Goal: Transaction & Acquisition: Purchase product/service

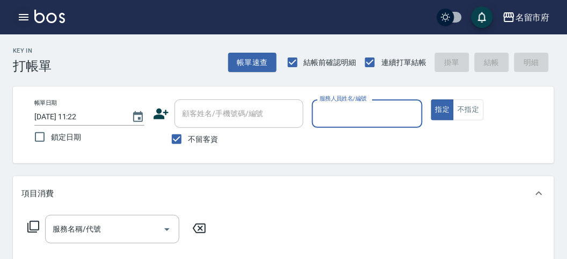
click at [19, 16] on icon "button" at bounding box center [23, 17] width 13 height 13
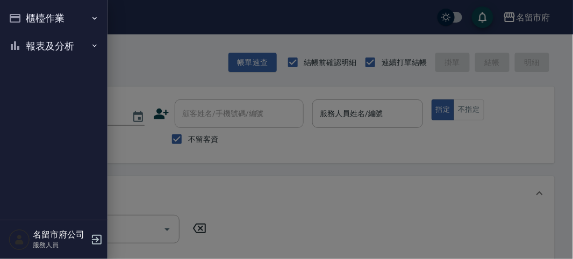
click at [21, 33] on button "報表及分析" at bounding box center [53, 46] width 99 height 28
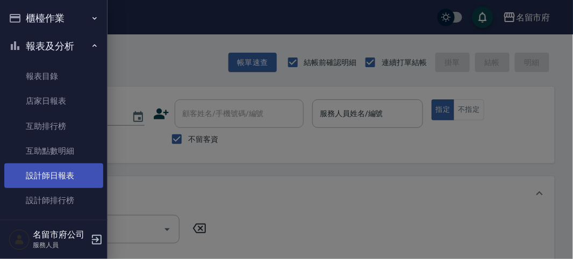
click at [47, 175] on link "設計師日報表" at bounding box center [53, 175] width 99 height 25
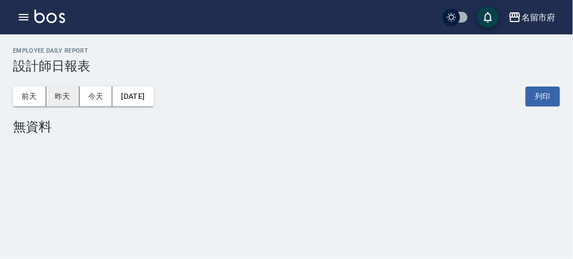
click at [61, 97] on button "昨天" at bounding box center [62, 96] width 33 height 20
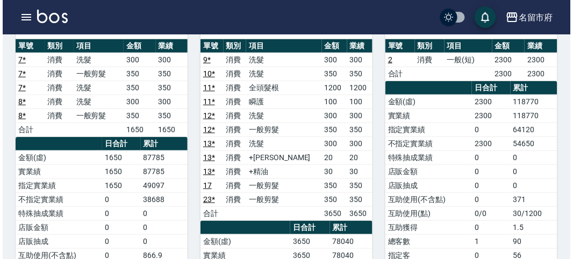
scroll to position [239, 0]
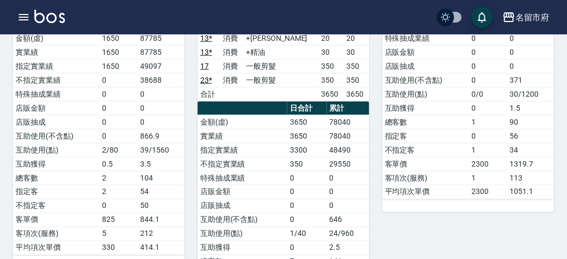
click at [26, 13] on icon "button" at bounding box center [23, 17] width 13 height 13
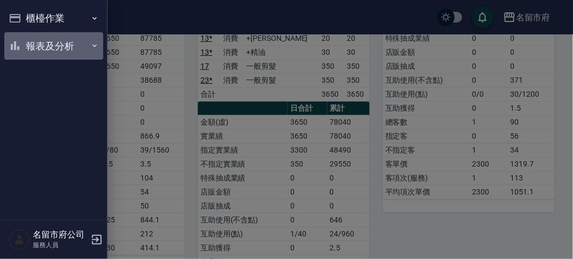
click at [34, 36] on button "報表及分析" at bounding box center [53, 46] width 99 height 28
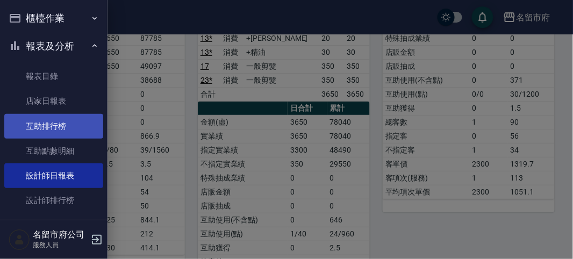
click at [56, 135] on link "互助排行榜" at bounding box center [53, 126] width 99 height 25
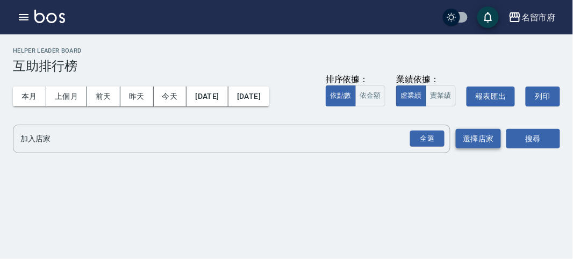
click at [425, 138] on div "全選" at bounding box center [427, 139] width 34 height 17
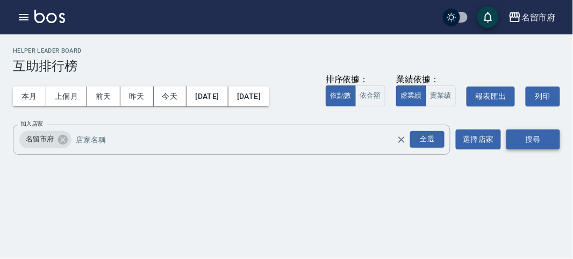
click at [539, 138] on button "搜尋" at bounding box center [533, 139] width 54 height 20
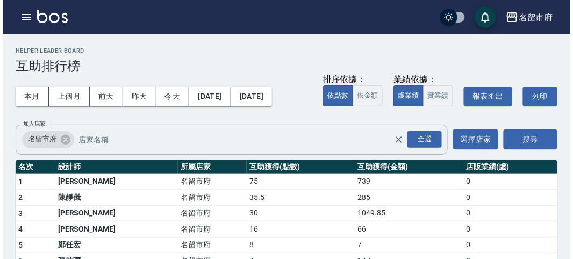
scroll to position [60, 0]
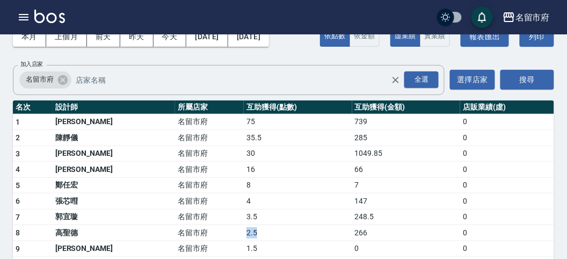
drag, startPoint x: 201, startPoint y: 227, endPoint x: 221, endPoint y: 232, distance: 20.1
click at [244, 232] on td "2.5" at bounding box center [298, 233] width 109 height 16
click at [19, 9] on button "button" at bounding box center [23, 16] width 21 height 21
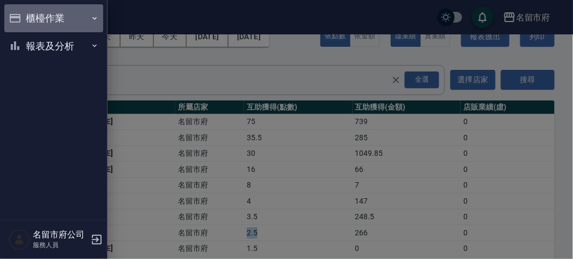
click at [19, 10] on button "櫃檯作業" at bounding box center [53, 18] width 99 height 28
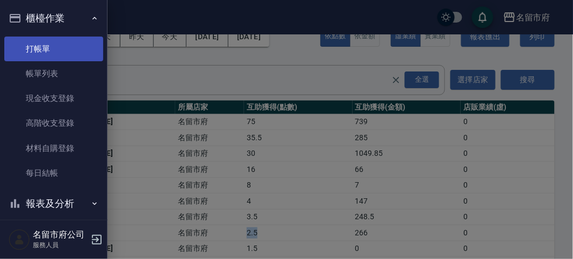
click at [31, 51] on link "打帳單" at bounding box center [53, 49] width 99 height 25
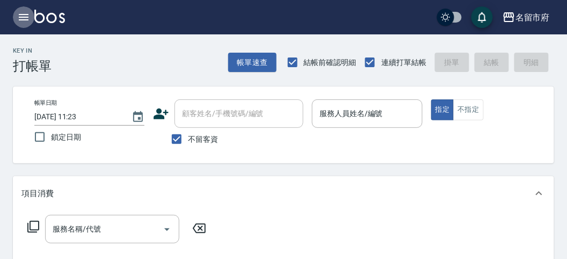
click at [21, 18] on icon "button" at bounding box center [23, 17] width 13 height 13
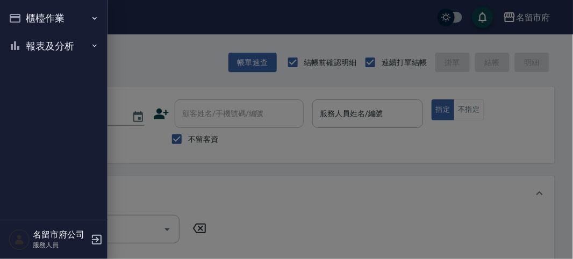
click at [21, 18] on button "櫃檯作業" at bounding box center [53, 18] width 99 height 28
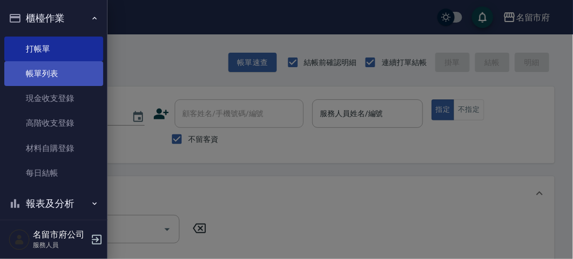
click at [30, 76] on link "帳單列表" at bounding box center [53, 73] width 99 height 25
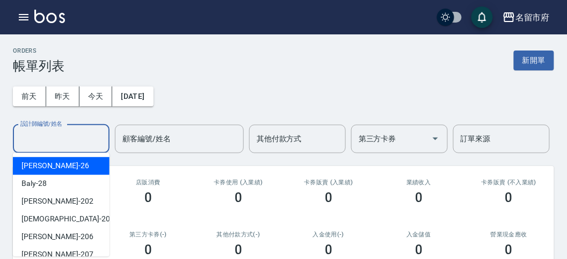
click at [54, 137] on input "設計師編號/姓名" at bounding box center [61, 138] width 87 height 19
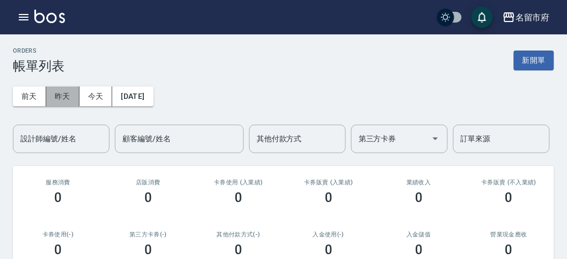
click at [55, 97] on button "昨天" at bounding box center [62, 96] width 33 height 20
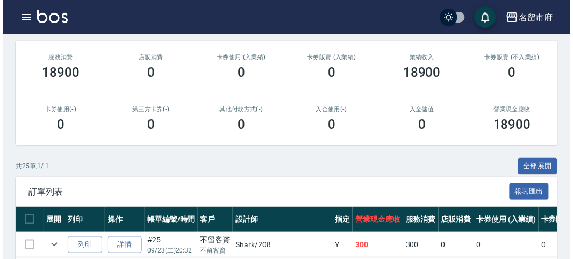
scroll to position [66, 0]
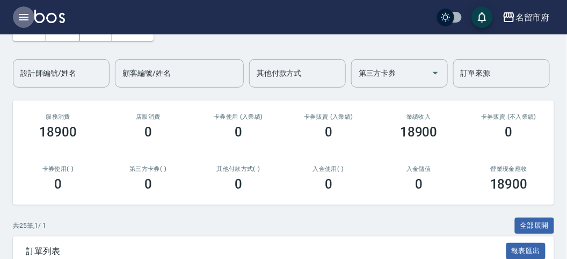
click at [21, 15] on icon "button" at bounding box center [23, 17] width 13 height 13
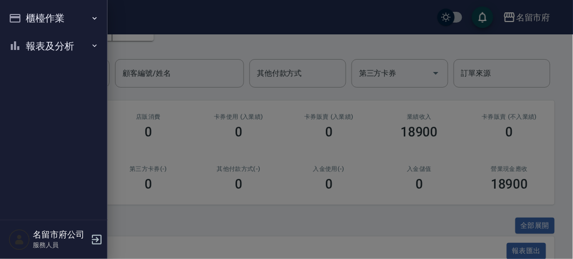
click at [21, 15] on div "櫃檯作業 打帳單 帳單列表 現金收支登錄 高階收支登錄 材料自購登錄 每日結帳 報表及分析 報表目錄 店家日報表 互助排行榜 互助點數明細 設計師日報表 設計…" at bounding box center [53, 129] width 107 height 259
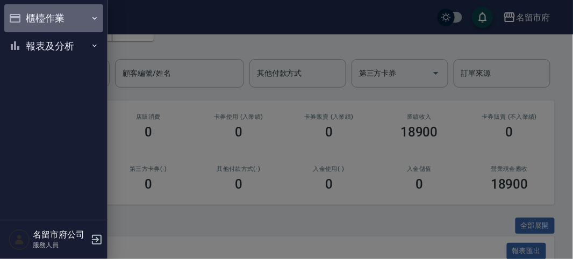
click at [31, 21] on button "櫃檯作業" at bounding box center [53, 18] width 99 height 28
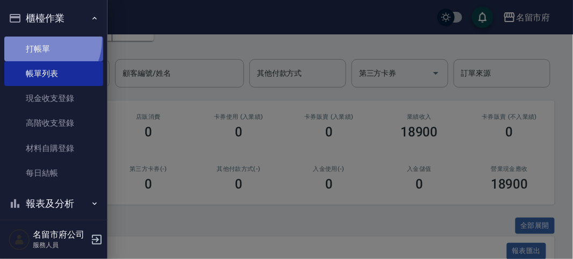
click at [39, 39] on link "打帳單" at bounding box center [53, 49] width 99 height 25
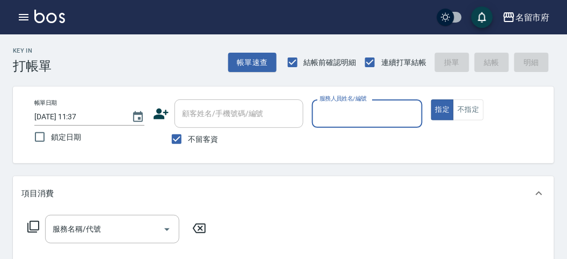
click at [374, 117] on input "服務人員姓名/編號" at bounding box center [367, 113] width 100 height 19
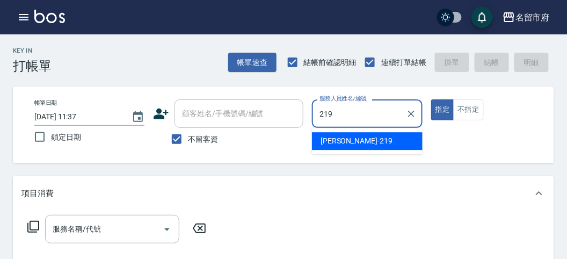
type input "[PERSON_NAME]-219"
type button "true"
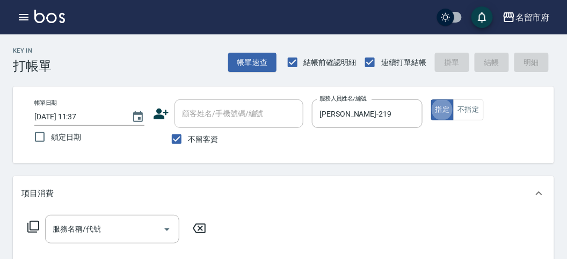
click at [27, 230] on icon at bounding box center [33, 227] width 12 height 12
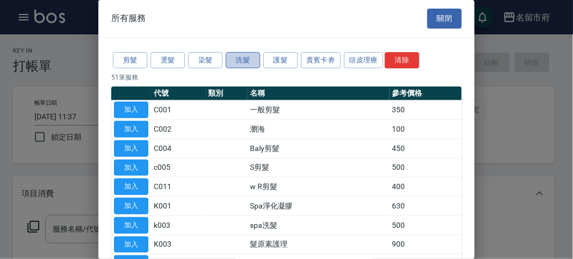
click at [240, 58] on button "洗髮" at bounding box center [243, 60] width 34 height 17
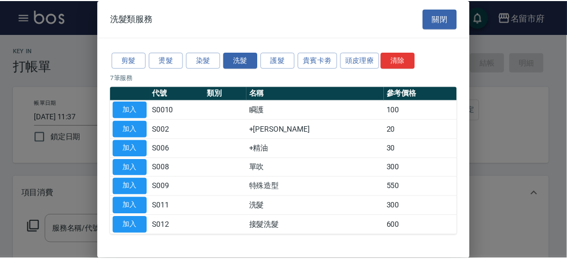
scroll to position [33, 0]
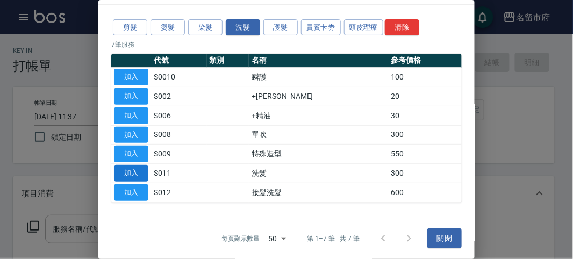
click at [125, 175] on button "加入" at bounding box center [131, 173] width 34 height 17
type input "洗髮(S011)"
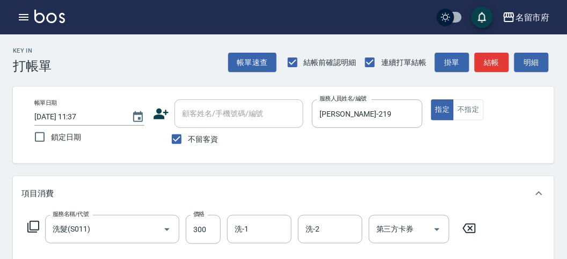
click at [33, 224] on icon at bounding box center [33, 226] width 13 height 13
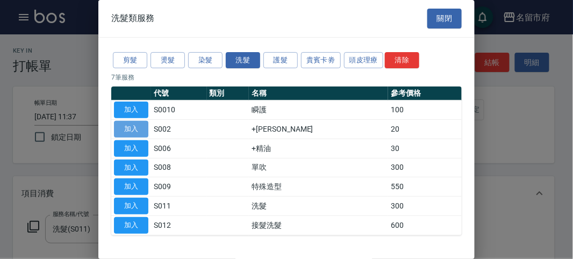
click at [131, 126] on button "加入" at bounding box center [131, 129] width 34 height 17
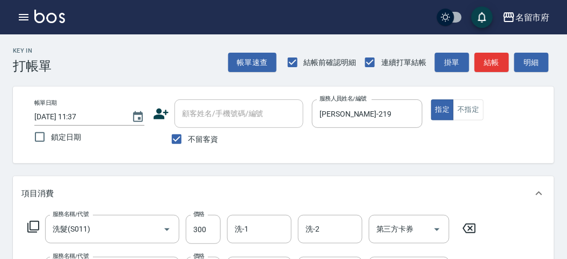
scroll to position [60, 0]
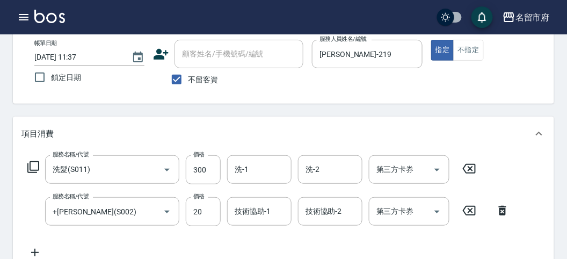
type input "[DATE] 11:39"
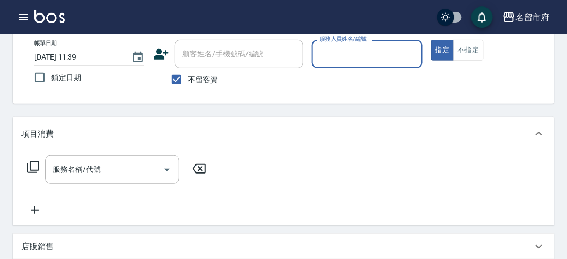
scroll to position [0, 0]
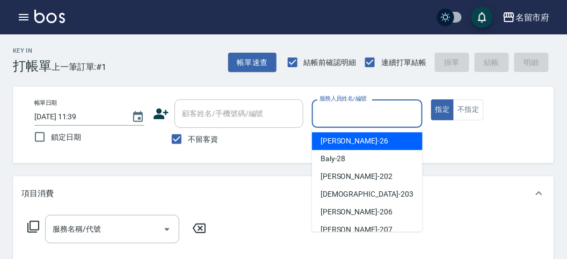
drag, startPoint x: 366, startPoint y: 116, endPoint x: 390, endPoint y: 113, distance: 24.4
click at [370, 116] on input "服務人員姓名/編號" at bounding box center [367, 113] width 100 height 19
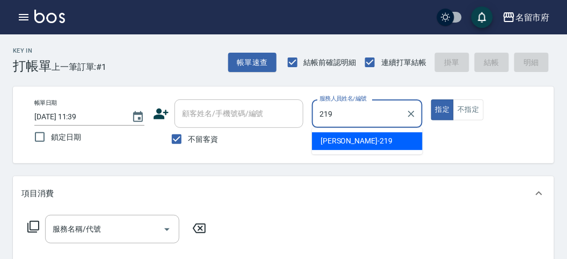
type input "[PERSON_NAME]-219"
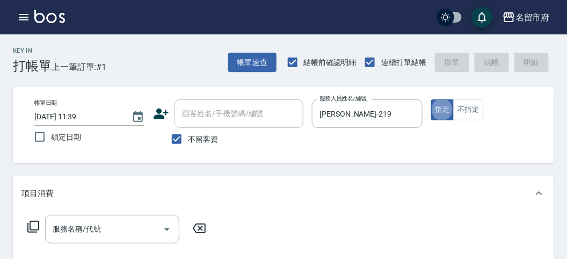
click at [32, 229] on icon at bounding box center [33, 227] width 12 height 12
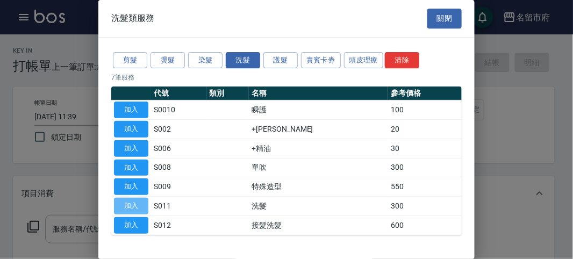
drag, startPoint x: 138, startPoint y: 208, endPoint x: 170, endPoint y: 207, distance: 31.7
click at [139, 208] on button "加入" at bounding box center [131, 206] width 34 height 17
type input "洗髮(S011)"
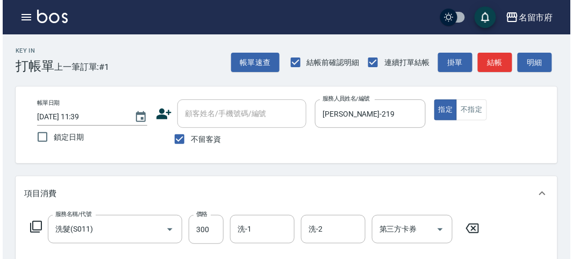
scroll to position [119, 0]
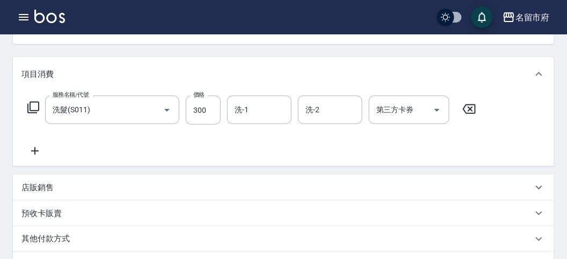
click at [38, 107] on icon at bounding box center [33, 107] width 13 height 13
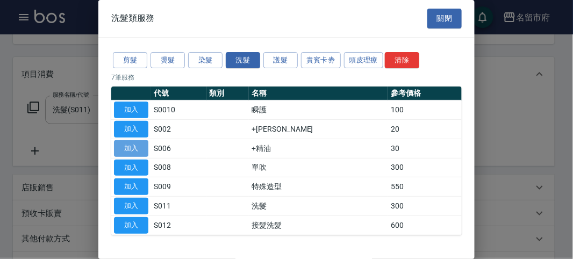
click at [125, 144] on button "加入" at bounding box center [131, 148] width 34 height 17
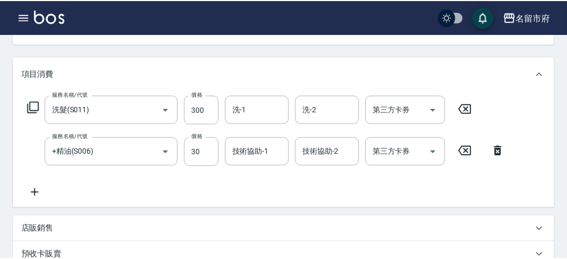
scroll to position [356, 0]
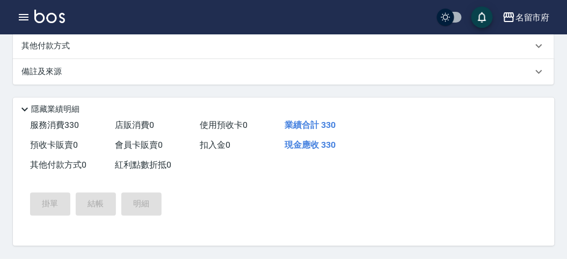
type input "[DATE] 12:15"
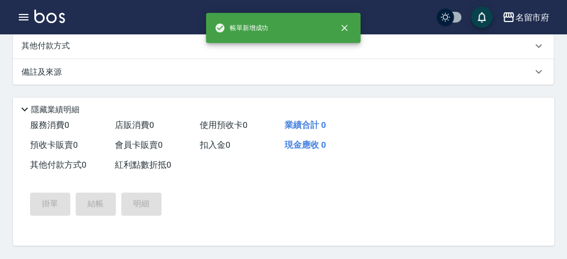
scroll to position [0, 0]
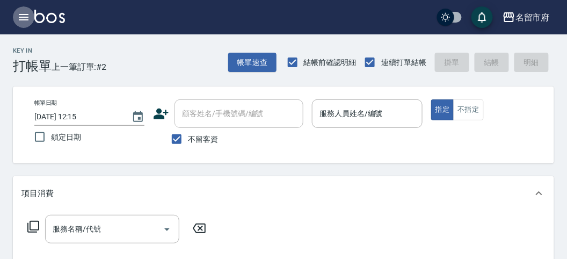
click at [22, 22] on icon "button" at bounding box center [23, 17] width 13 height 13
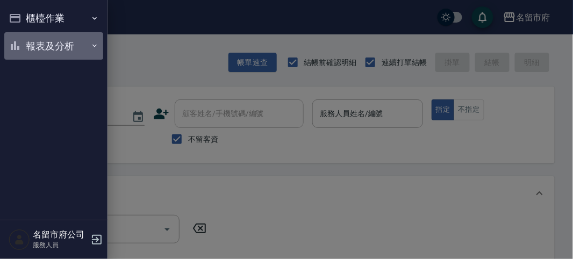
click at [27, 39] on button "報表及分析" at bounding box center [53, 46] width 99 height 28
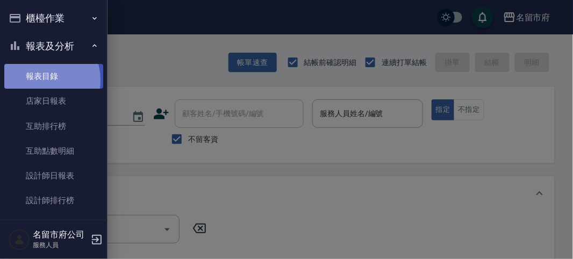
click at [37, 80] on link "報表目錄" at bounding box center [53, 76] width 99 height 25
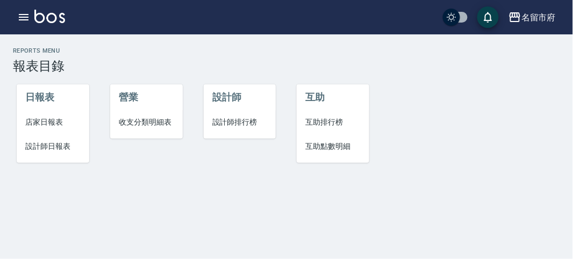
click at [43, 17] on img at bounding box center [49, 16] width 31 height 13
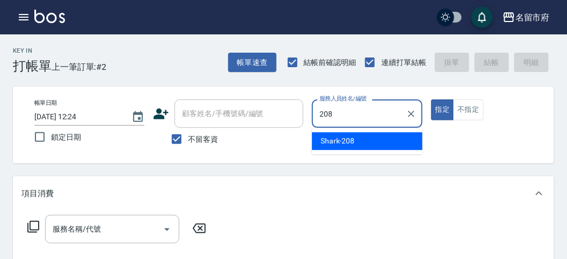
click at [325, 138] on span "Shark -208" at bounding box center [338, 140] width 34 height 11
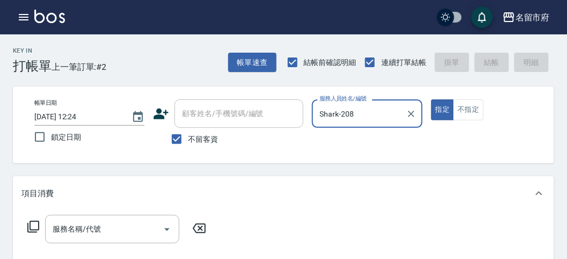
type input "Shark-208"
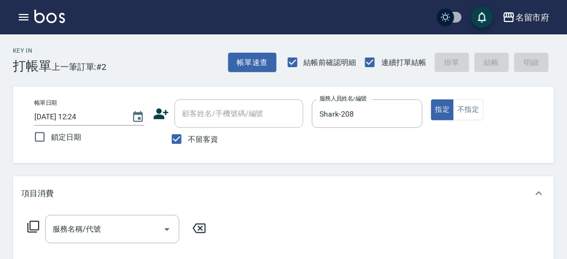
click at [34, 223] on icon at bounding box center [33, 226] width 13 height 13
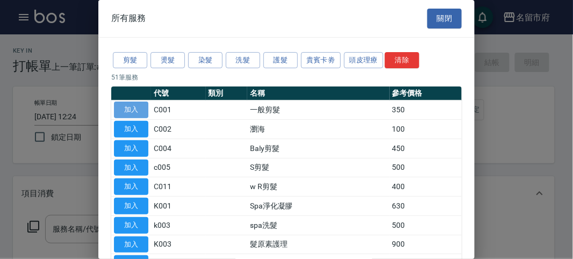
click at [130, 109] on button "加入" at bounding box center [131, 110] width 34 height 17
type input "一般剪髮(C001)"
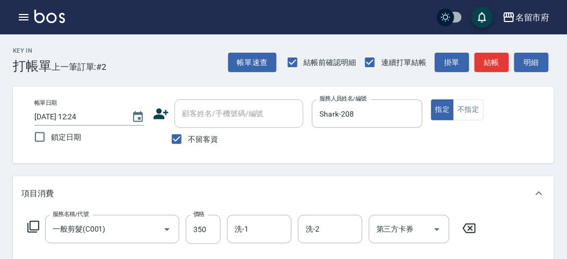
click at [467, 227] on icon at bounding box center [469, 228] width 27 height 13
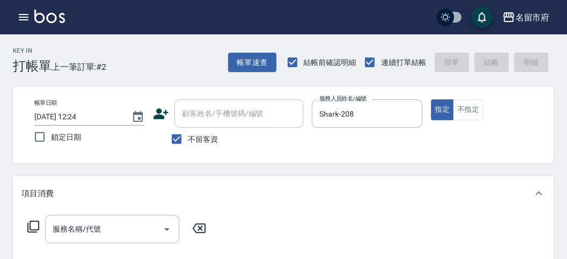
click at [32, 226] on icon at bounding box center [33, 226] width 13 height 13
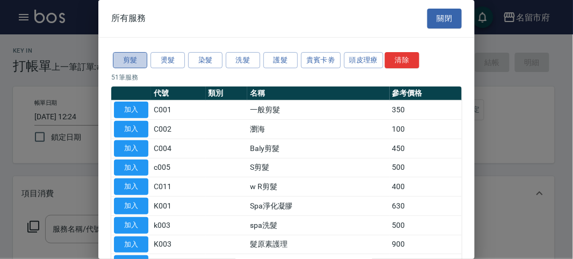
click at [137, 57] on button "剪髮" at bounding box center [130, 60] width 34 height 17
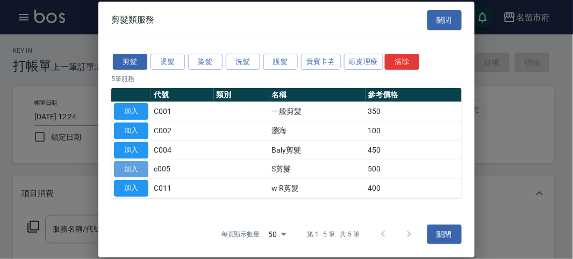
click at [134, 165] on button "加入" at bounding box center [131, 169] width 34 height 17
type input "S剪髮(c005)"
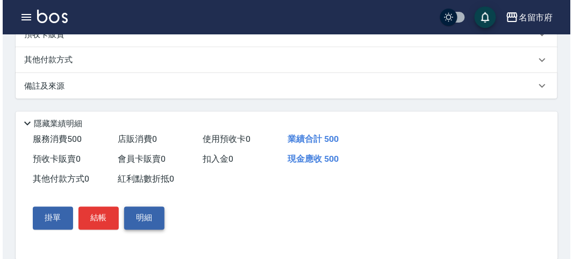
scroll to position [314, 0]
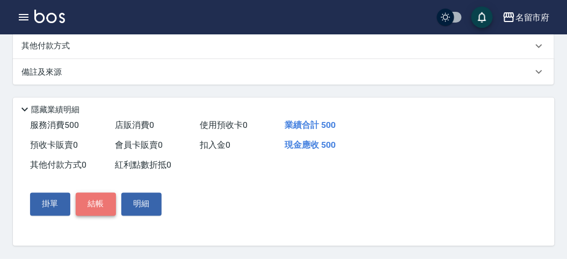
click at [85, 201] on button "結帳" at bounding box center [96, 204] width 40 height 23
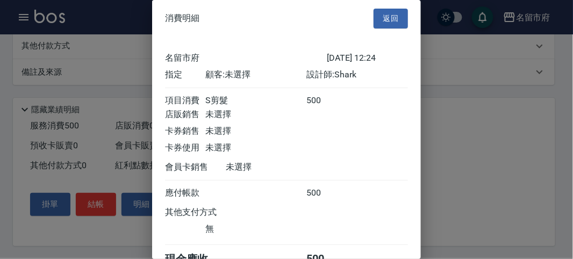
scroll to position [60, 0]
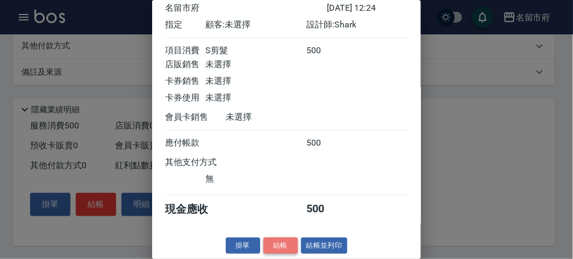
click at [272, 240] on button "結帳" at bounding box center [280, 245] width 34 height 17
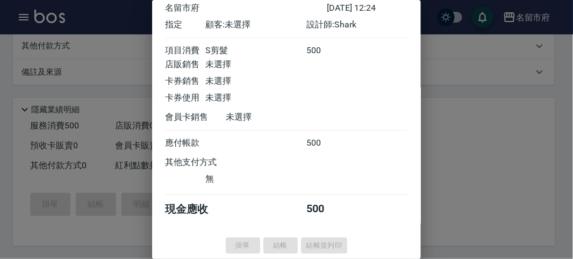
type input "[DATE] 12:44"
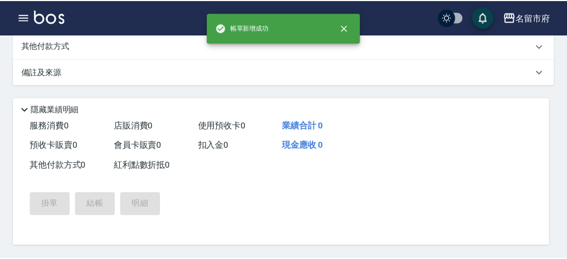
scroll to position [0, 0]
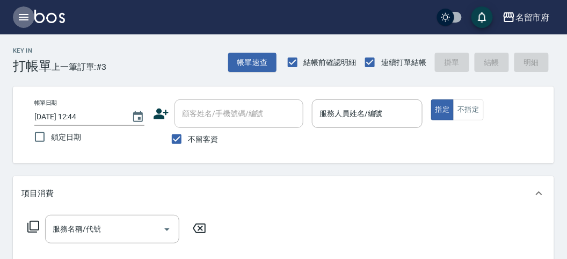
click at [25, 16] on icon "button" at bounding box center [23, 17] width 13 height 13
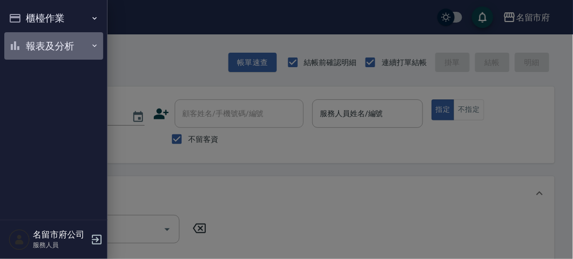
click at [59, 49] on button "報表及分析" at bounding box center [53, 46] width 99 height 28
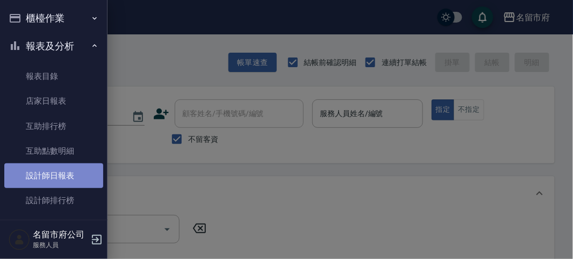
click at [67, 176] on link "設計師日報表" at bounding box center [53, 175] width 99 height 25
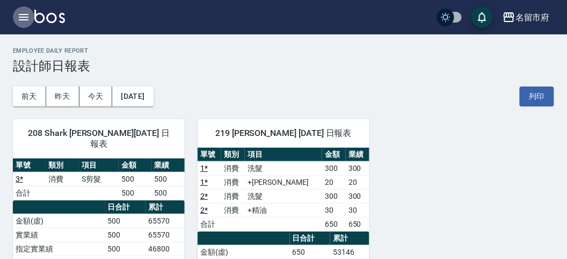
click at [27, 20] on icon "button" at bounding box center [24, 17] width 10 height 6
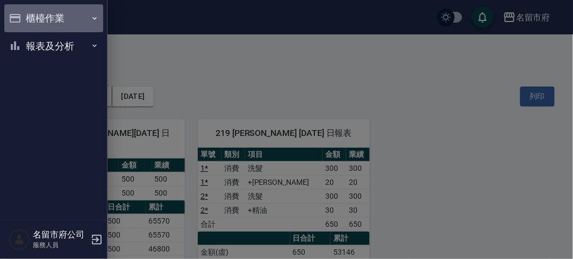
click at [54, 19] on button "櫃檯作業" at bounding box center [53, 18] width 99 height 28
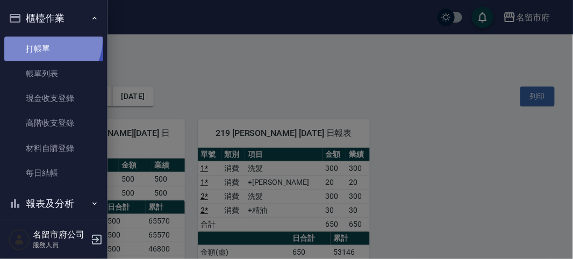
click at [50, 40] on link "打帳單" at bounding box center [53, 49] width 99 height 25
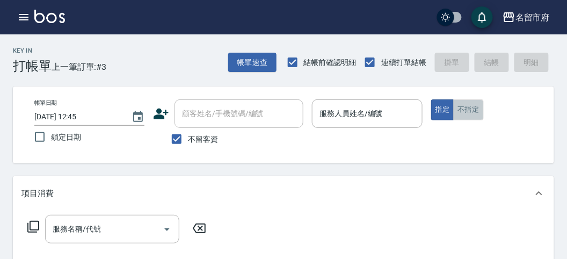
click at [466, 109] on button "不指定" at bounding box center [468, 109] width 30 height 21
click at [439, 109] on button "指定" at bounding box center [442, 109] width 23 height 21
click at [466, 109] on button "不指定" at bounding box center [468, 109] width 30 height 21
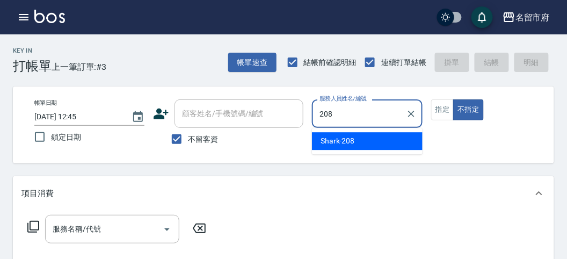
click at [365, 139] on div "Shark -208" at bounding box center [367, 141] width 111 height 18
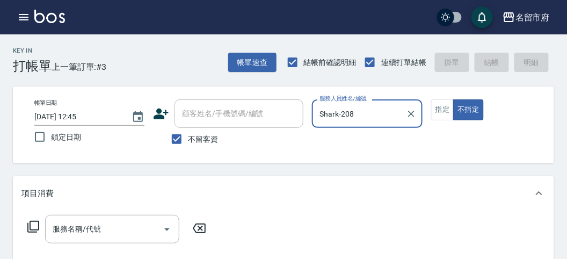
type input "Shark-208"
click at [32, 223] on icon at bounding box center [33, 226] width 13 height 13
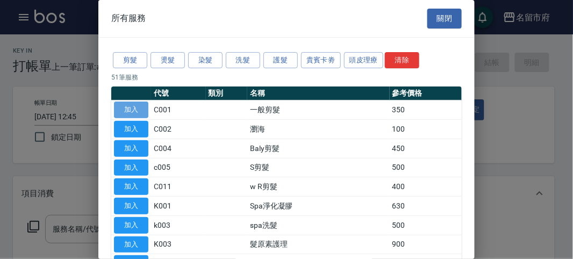
click at [132, 107] on button "加入" at bounding box center [131, 110] width 34 height 17
type input "一般剪髮(C001)"
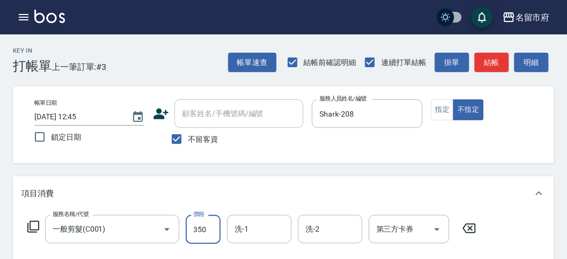
click at [206, 229] on input "350" at bounding box center [203, 229] width 35 height 29
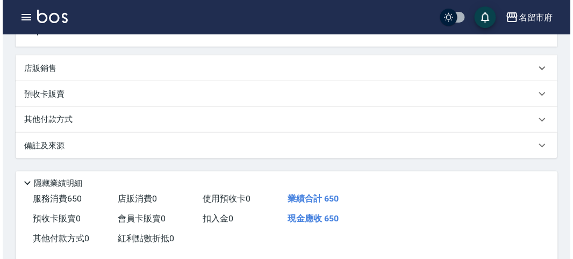
scroll to position [314, 0]
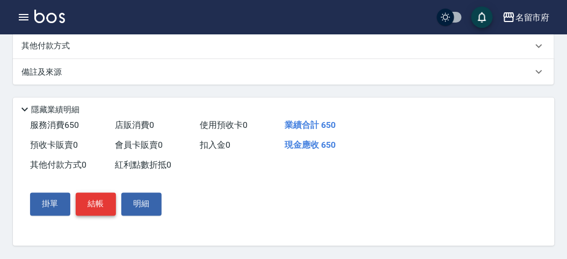
type input "650"
click at [91, 199] on button "結帳" at bounding box center [96, 204] width 40 height 23
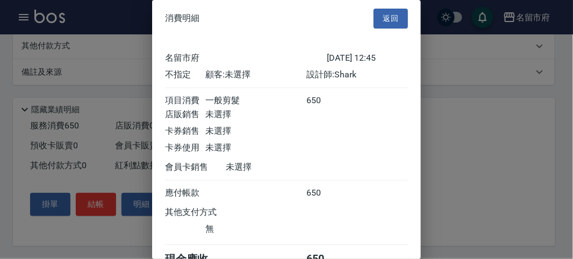
scroll to position [60, 0]
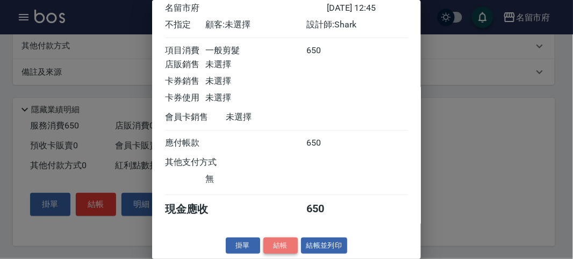
click at [284, 243] on button "結帳" at bounding box center [280, 245] width 34 height 17
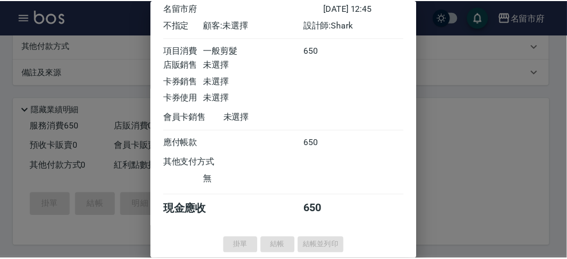
scroll to position [0, 0]
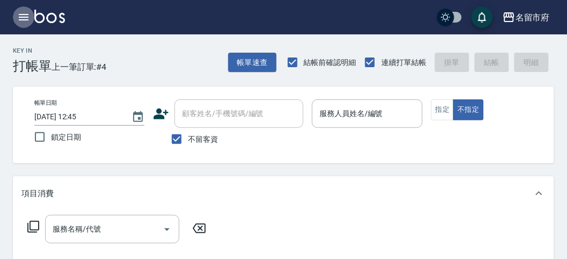
click at [27, 15] on icon "button" at bounding box center [24, 17] width 10 height 6
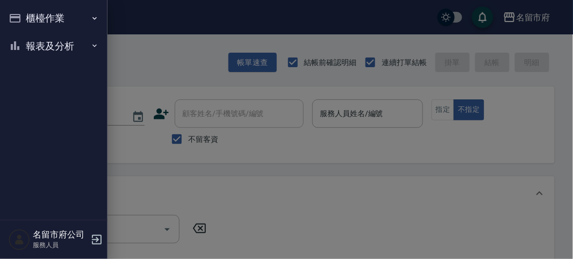
click at [33, 42] on button "報表及分析" at bounding box center [53, 46] width 99 height 28
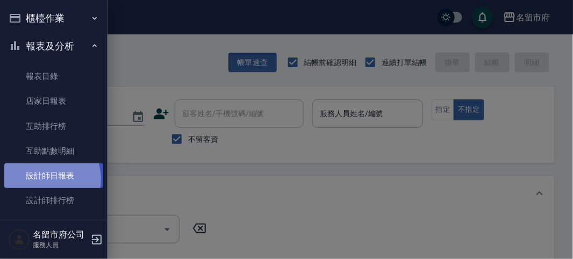
click at [49, 179] on link "設計師日報表" at bounding box center [53, 175] width 99 height 25
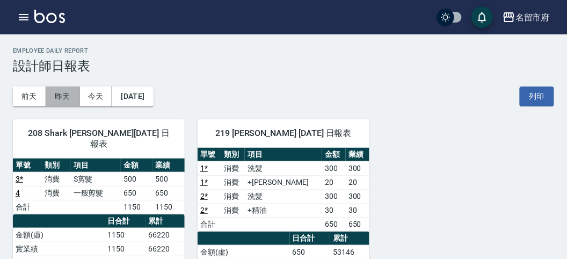
click at [61, 94] on button "昨天" at bounding box center [62, 96] width 33 height 20
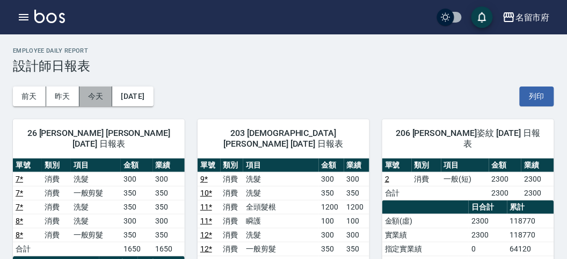
click at [91, 99] on button "今天" at bounding box center [96, 96] width 33 height 20
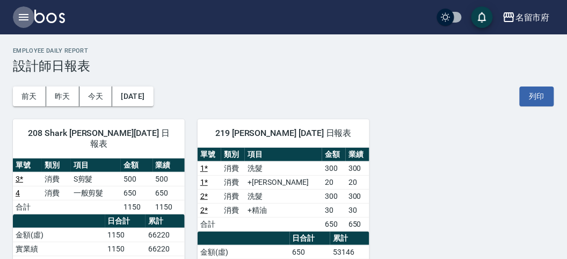
click at [23, 19] on icon "button" at bounding box center [23, 17] width 13 height 13
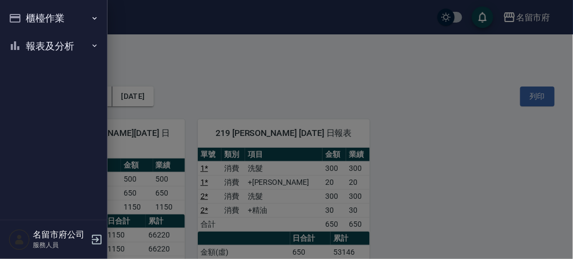
click at [50, 21] on button "櫃檯作業" at bounding box center [53, 18] width 99 height 28
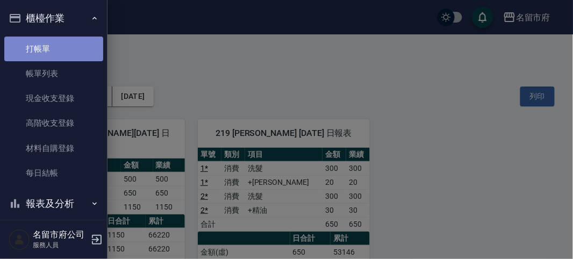
click at [59, 51] on link "打帳單" at bounding box center [53, 49] width 99 height 25
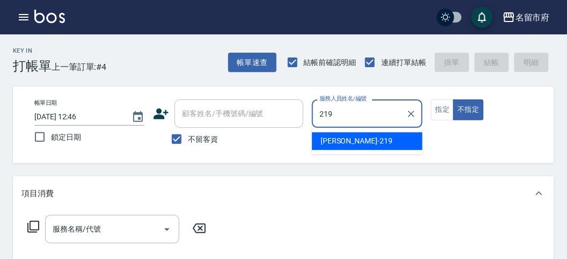
type input "[PERSON_NAME]-219"
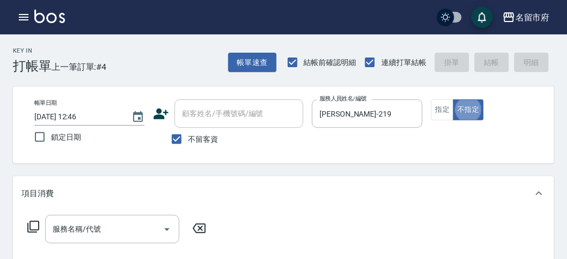
type button "false"
click at [32, 228] on icon at bounding box center [33, 226] width 13 height 13
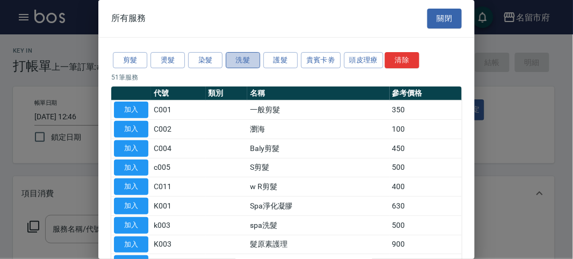
click at [237, 62] on button "洗髮" at bounding box center [243, 60] width 34 height 17
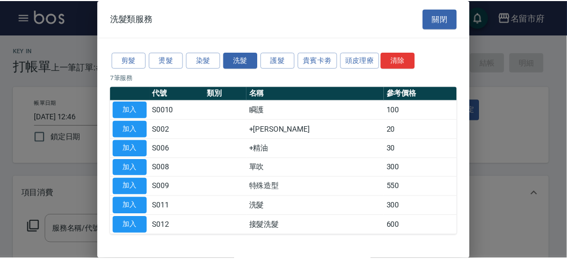
scroll to position [33, 0]
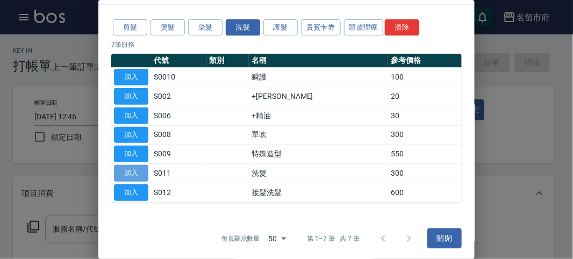
click at [125, 170] on button "加入" at bounding box center [131, 173] width 34 height 17
type input "洗髮(S011)"
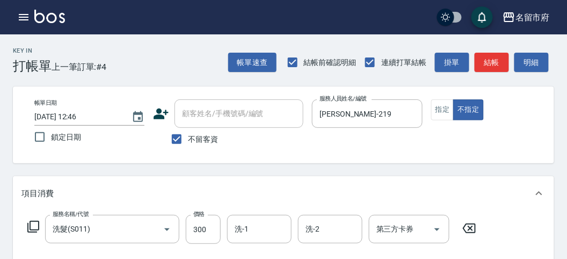
click at [33, 227] on icon at bounding box center [33, 226] width 13 height 13
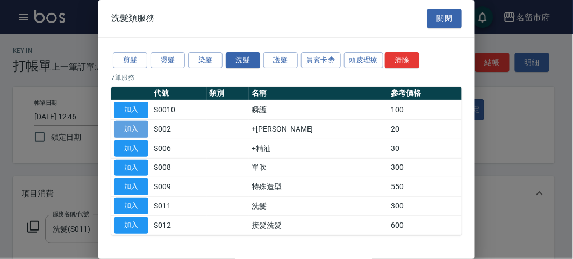
click at [140, 128] on button "加入" at bounding box center [131, 129] width 34 height 17
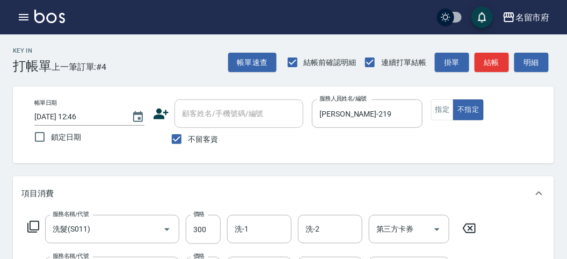
click at [35, 227] on icon at bounding box center [33, 226] width 13 height 13
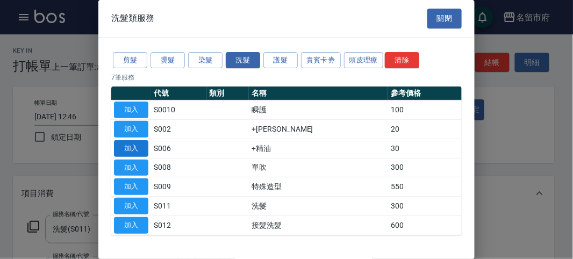
click at [131, 152] on button "加入" at bounding box center [131, 148] width 34 height 17
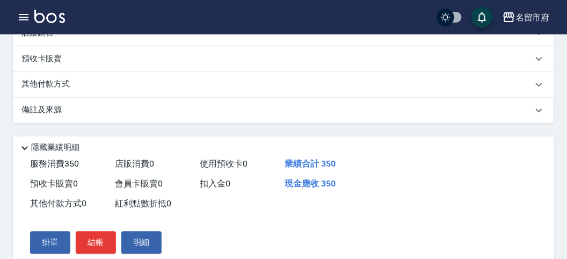
scroll to position [398, 0]
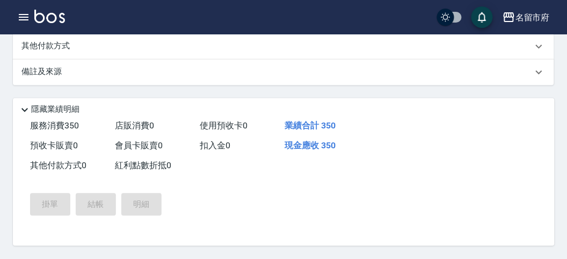
type input "[DATE] 12:58"
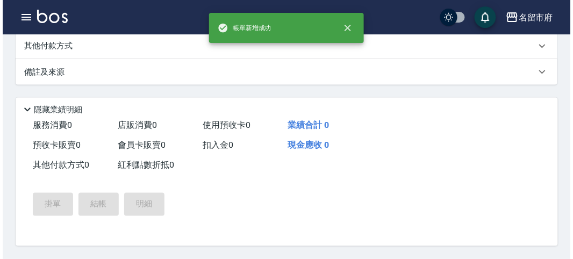
scroll to position [0, 0]
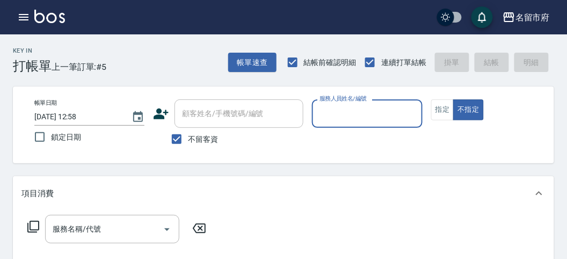
click at [330, 103] on div "服務人員姓名/編號" at bounding box center [367, 113] width 110 height 28
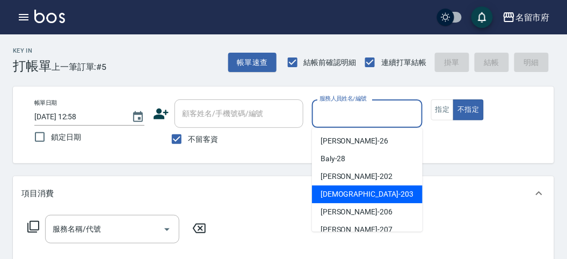
drag, startPoint x: 348, startPoint y: 190, endPoint x: 52, endPoint y: 253, distance: 302.1
click at [348, 190] on span "聖德 -203" at bounding box center [367, 194] width 93 height 11
type input "聖德-203"
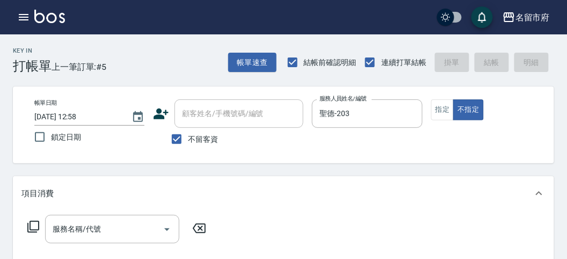
click at [35, 229] on icon at bounding box center [33, 227] width 12 height 12
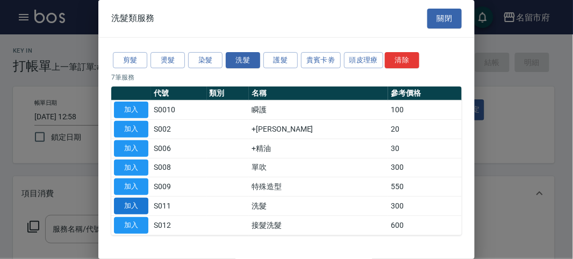
click at [131, 205] on button "加入" at bounding box center [131, 206] width 34 height 17
type input "洗髮(S011)"
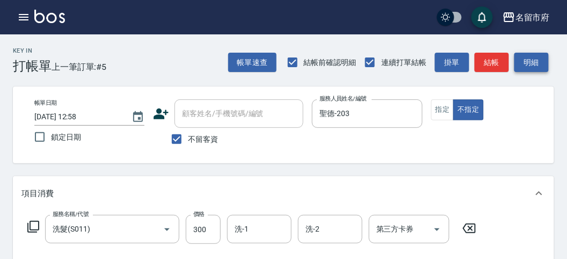
click at [538, 57] on button "明細" at bounding box center [532, 63] width 34 height 20
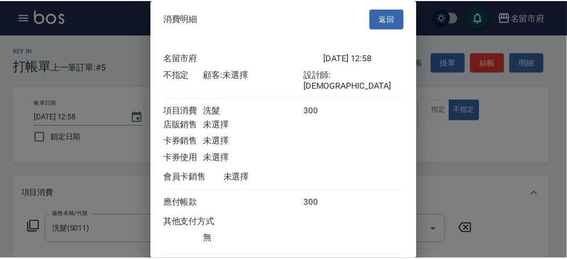
scroll to position [60, 0]
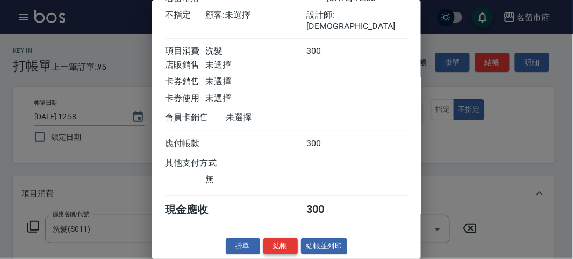
click at [291, 244] on button "結帳" at bounding box center [280, 246] width 34 height 17
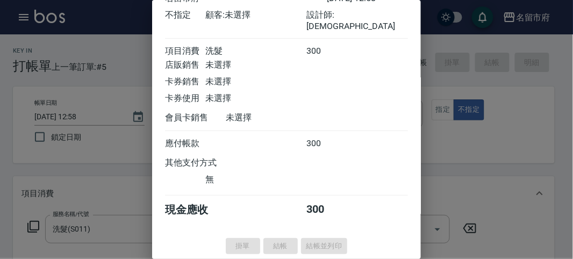
type input "[DATE] 12:59"
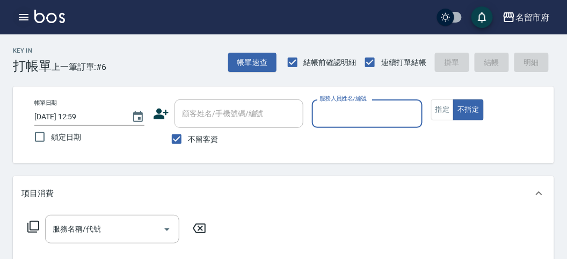
click at [23, 14] on icon "button" at bounding box center [24, 17] width 10 height 6
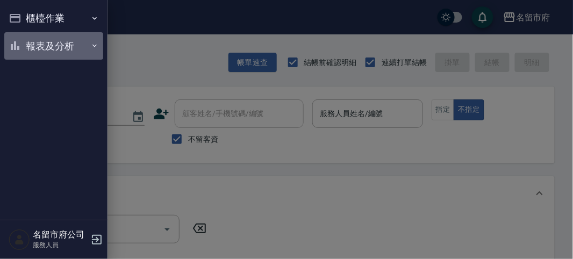
click at [23, 47] on button "報表及分析" at bounding box center [53, 46] width 99 height 28
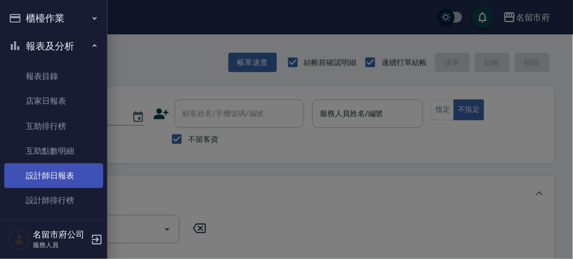
click at [38, 177] on link "設計師日報表" at bounding box center [53, 175] width 99 height 25
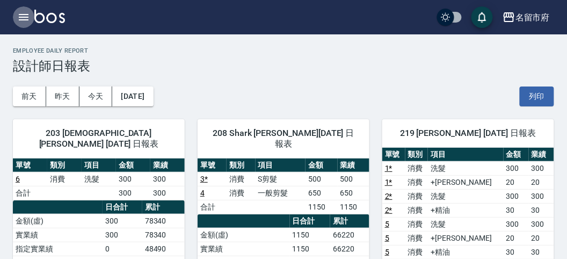
click at [21, 21] on icon "button" at bounding box center [23, 17] width 13 height 13
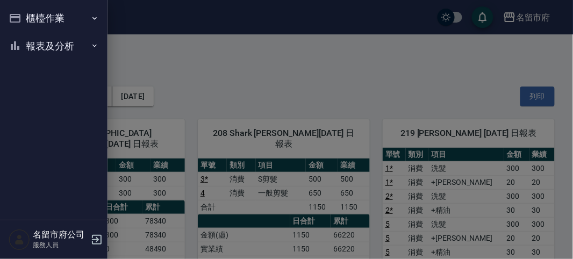
click at [21, 22] on button "櫃檯作業" at bounding box center [53, 18] width 99 height 28
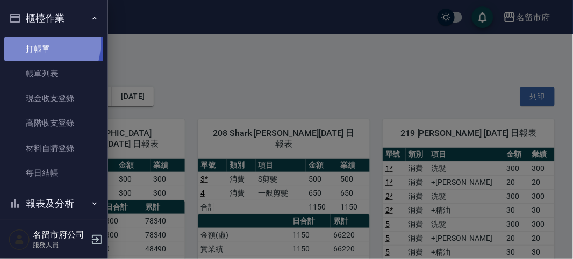
click at [23, 41] on link "打帳單" at bounding box center [53, 49] width 99 height 25
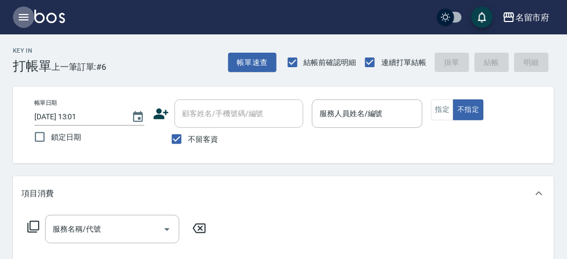
click at [21, 12] on icon "button" at bounding box center [23, 17] width 13 height 13
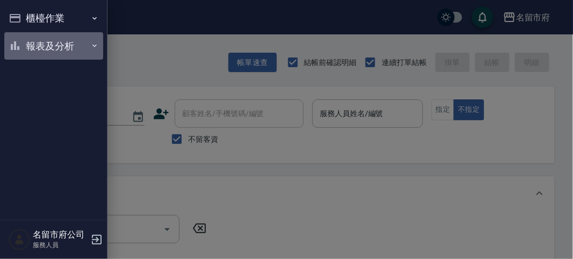
click at [28, 34] on button "報表及分析" at bounding box center [53, 46] width 99 height 28
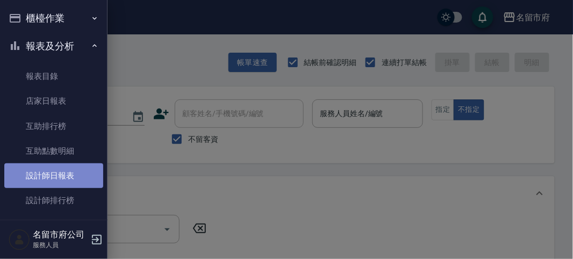
click at [81, 167] on link "設計師日報表" at bounding box center [53, 175] width 99 height 25
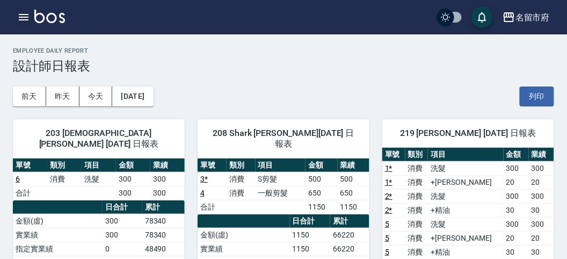
click at [23, 18] on icon "button" at bounding box center [23, 17] width 13 height 13
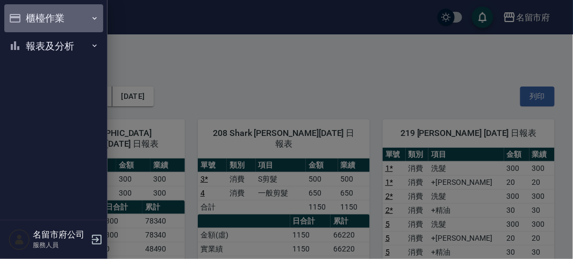
click at [23, 18] on button "櫃檯作業" at bounding box center [53, 18] width 99 height 28
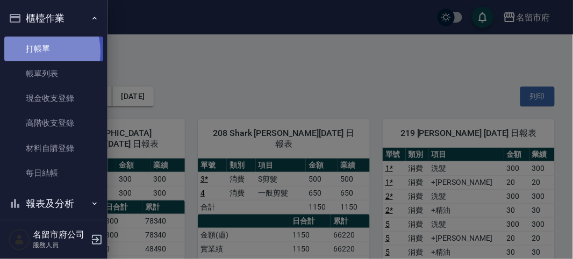
click at [33, 52] on link "打帳單" at bounding box center [53, 49] width 99 height 25
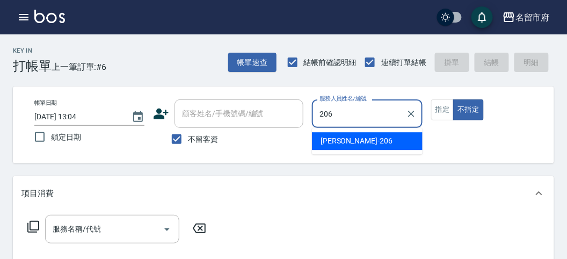
type input "[PERSON_NAME]-206"
type button "false"
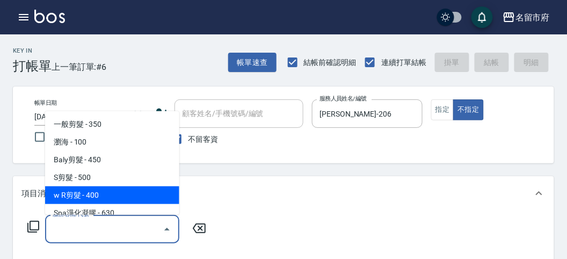
type input "w R剪髮(C011)"
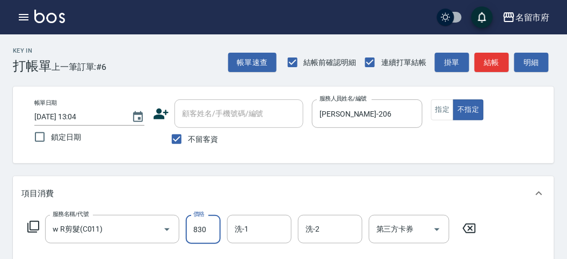
type input "830"
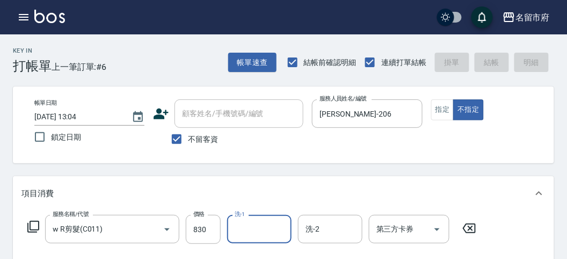
type input "[DATE] 13:14"
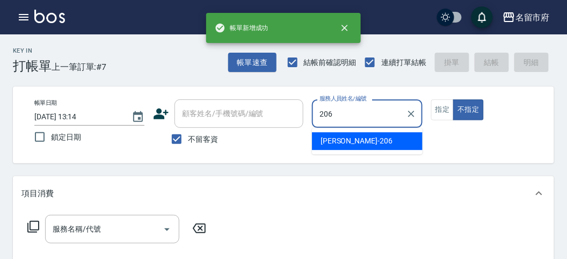
type input "[PERSON_NAME]-206"
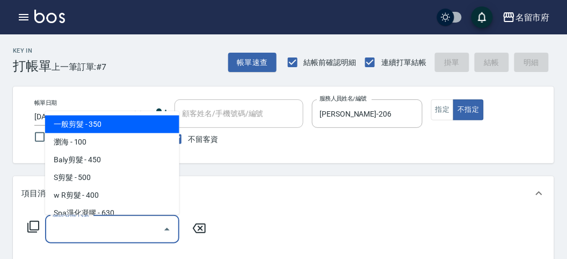
type input "一般剪髮(C001)"
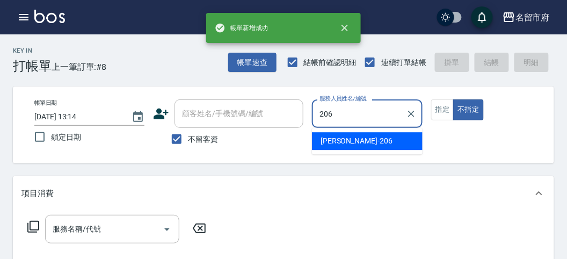
type input "[PERSON_NAME]-206"
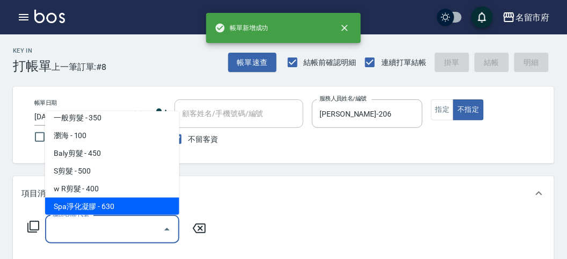
scroll to position [24, 0]
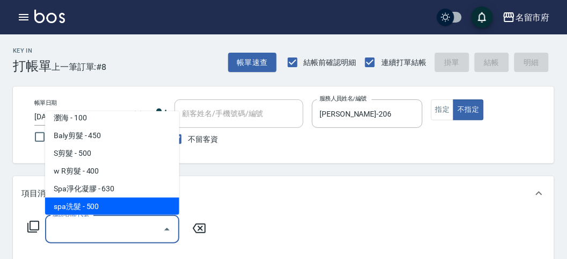
type input "spa洗髮(k003)"
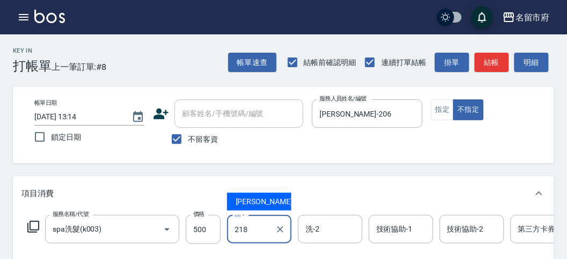
type input "Min Min-218"
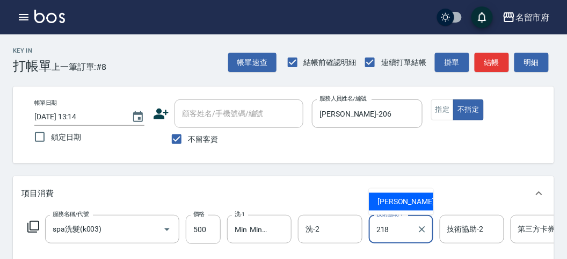
type input "Min Min-218"
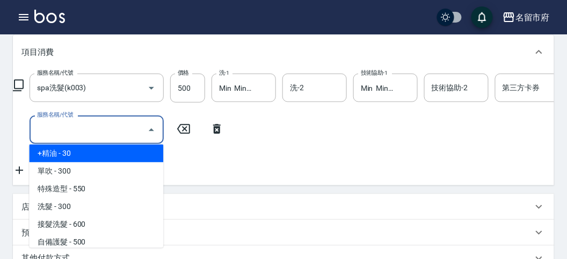
scroll to position [607, 0]
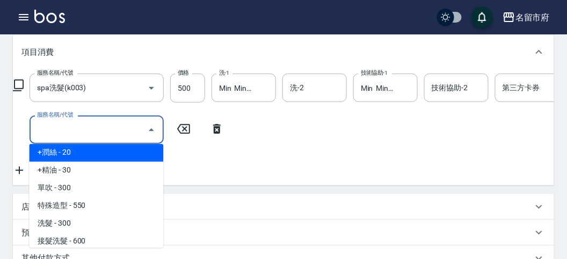
type input "+[PERSON_NAME](S002)"
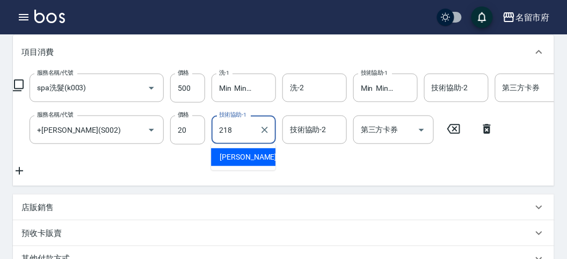
type input "Min Min-218"
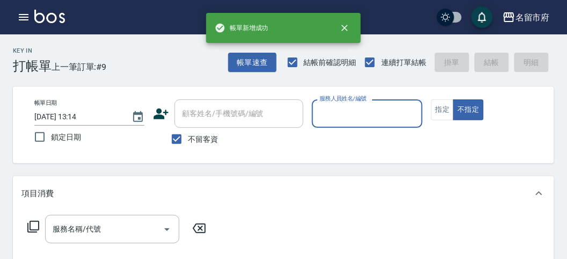
scroll to position [0, 0]
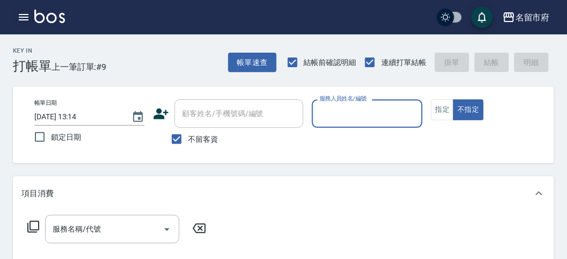
click at [16, 10] on button "button" at bounding box center [23, 16] width 21 height 21
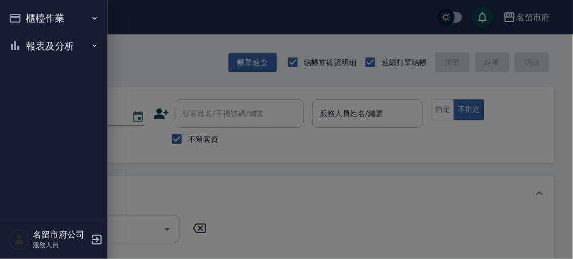
click at [24, 19] on button "櫃檯作業" at bounding box center [53, 18] width 99 height 28
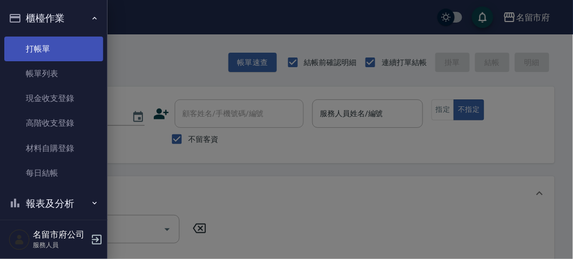
click at [39, 44] on link "打帳單" at bounding box center [53, 49] width 99 height 25
click at [41, 47] on link "打帳單" at bounding box center [53, 49] width 99 height 25
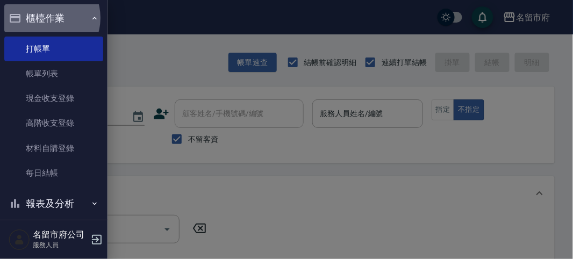
drag, startPoint x: 44, startPoint y: 18, endPoint x: 168, endPoint y: 87, distance: 141.7
click at [45, 17] on button "櫃檯作業" at bounding box center [53, 18] width 99 height 28
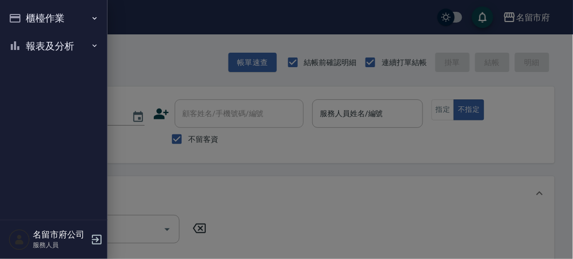
click at [173, 61] on div at bounding box center [286, 129] width 573 height 259
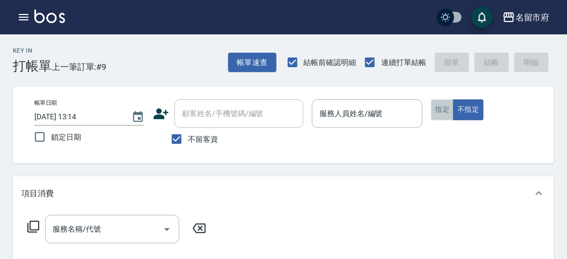
click at [441, 109] on button "指定" at bounding box center [442, 109] width 23 height 21
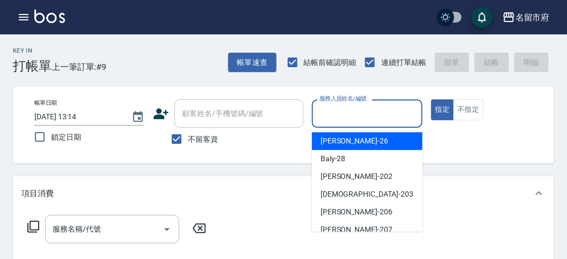
click at [374, 109] on input "服務人員姓名/編號" at bounding box center [367, 113] width 100 height 19
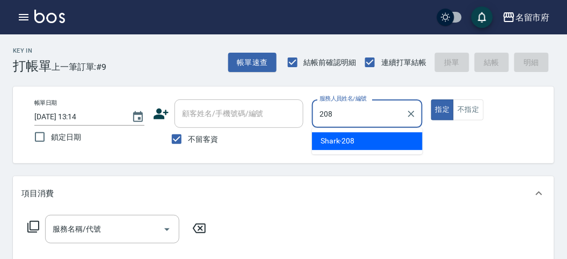
click at [344, 138] on span "Shark -208" at bounding box center [338, 140] width 34 height 11
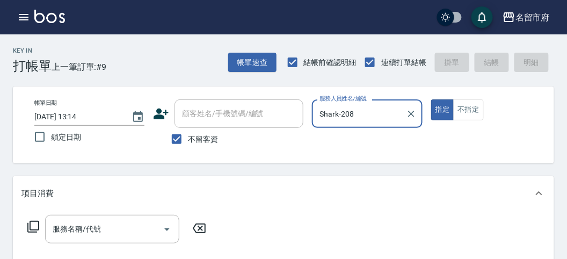
type input "Shark-208"
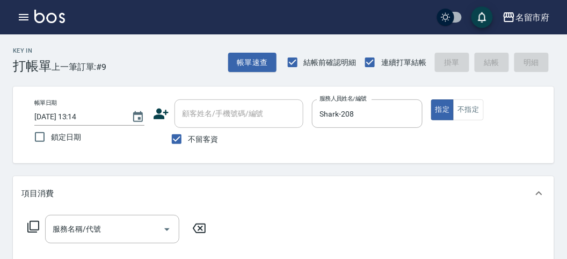
click at [32, 224] on icon at bounding box center [33, 226] width 13 height 13
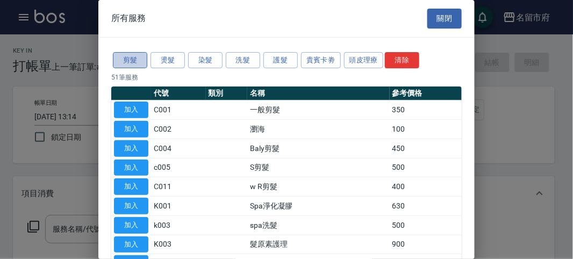
click at [134, 59] on button "剪髮" at bounding box center [130, 60] width 34 height 17
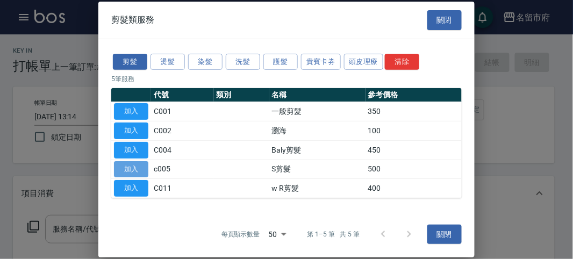
click at [127, 165] on button "加入" at bounding box center [131, 169] width 34 height 17
type input "S剪髮(c005)"
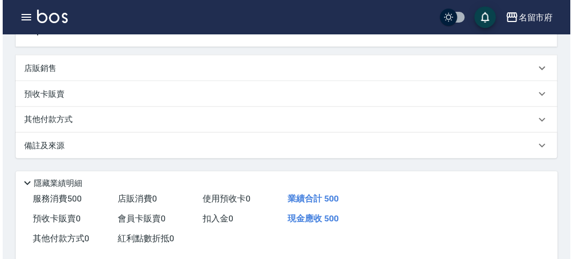
scroll to position [314, 0]
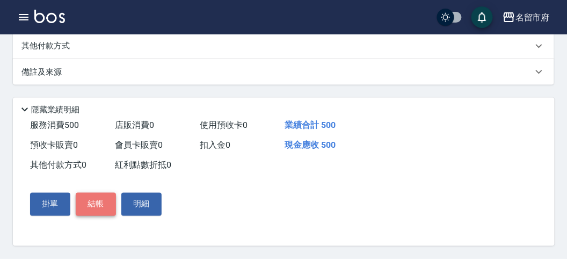
click at [104, 206] on button "結帳" at bounding box center [96, 204] width 40 height 23
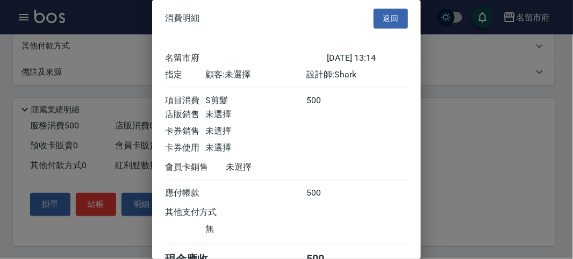
scroll to position [60, 0]
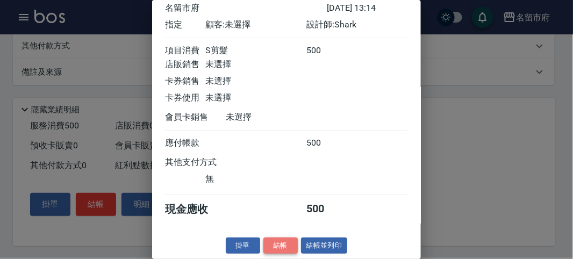
click at [274, 240] on button "結帳" at bounding box center [280, 245] width 34 height 17
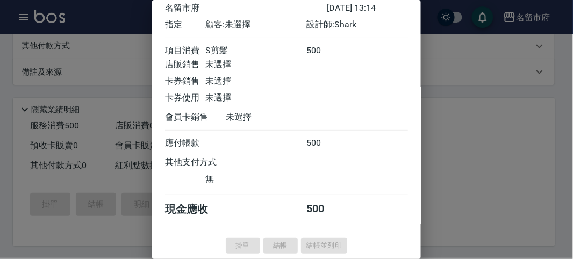
type input "[DATE] 13:30"
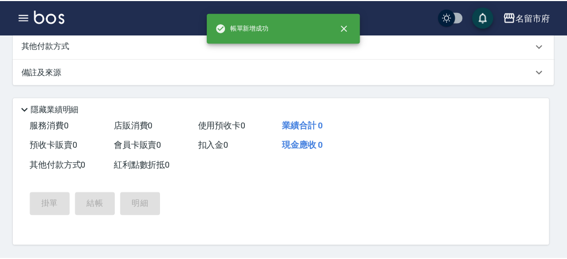
scroll to position [0, 0]
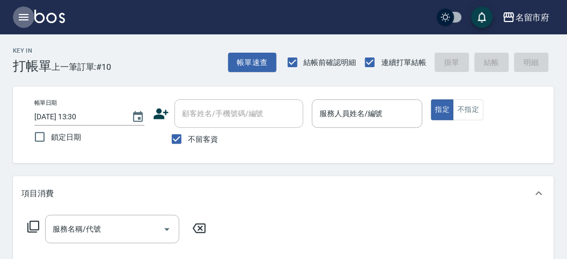
click at [23, 12] on icon "button" at bounding box center [23, 17] width 13 height 13
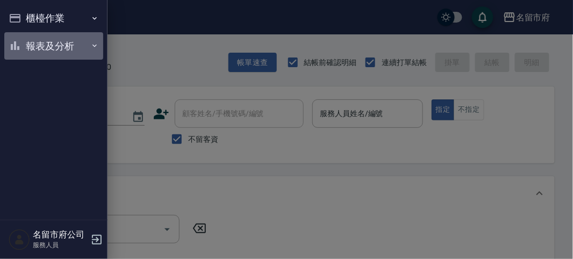
click at [40, 45] on button "報表及分析" at bounding box center [53, 46] width 99 height 28
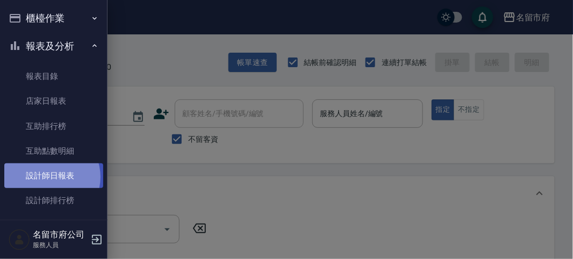
click at [47, 177] on link "設計師日報表" at bounding box center [53, 175] width 99 height 25
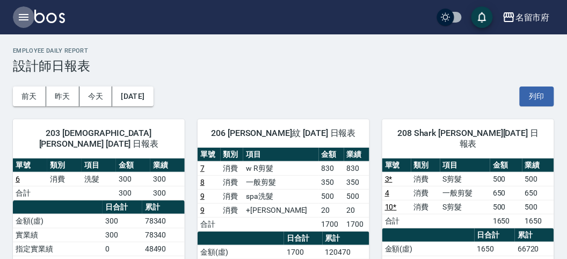
click at [26, 17] on icon "button" at bounding box center [24, 17] width 10 height 6
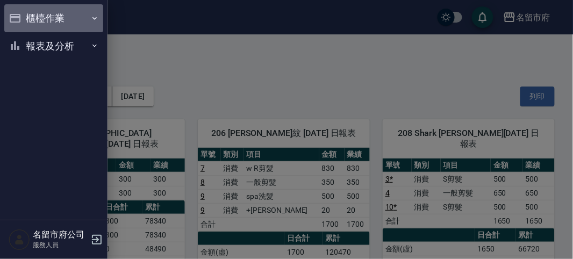
click at [52, 23] on button "櫃檯作業" at bounding box center [53, 18] width 99 height 28
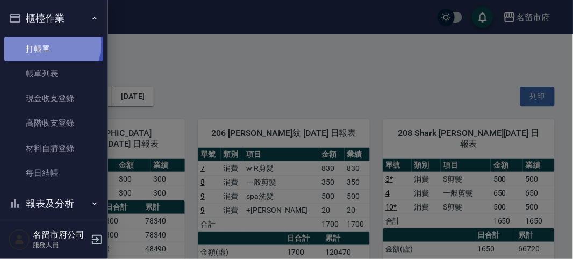
click at [44, 45] on link "打帳單" at bounding box center [53, 49] width 99 height 25
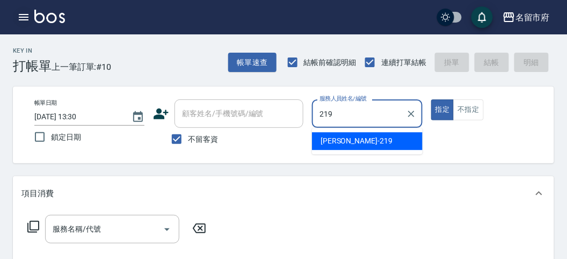
type input "[PERSON_NAME]-219"
type button "true"
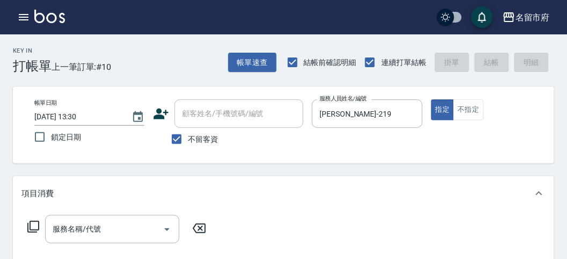
click at [38, 224] on icon at bounding box center [33, 226] width 13 height 13
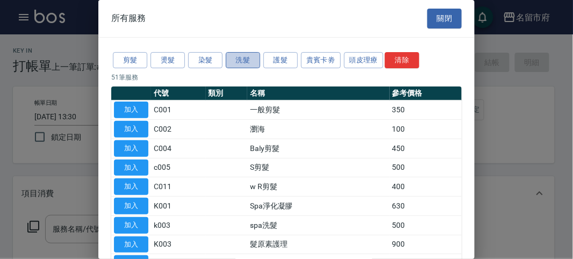
click at [257, 57] on button "洗髮" at bounding box center [243, 60] width 34 height 17
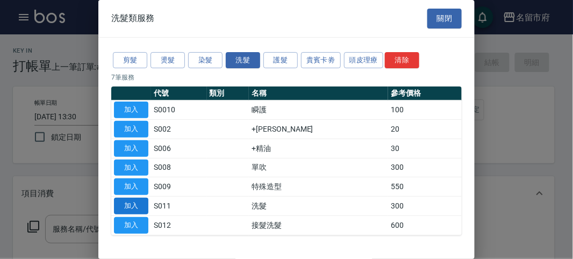
click at [121, 199] on button "加入" at bounding box center [131, 206] width 34 height 17
type input "洗髮(S011)"
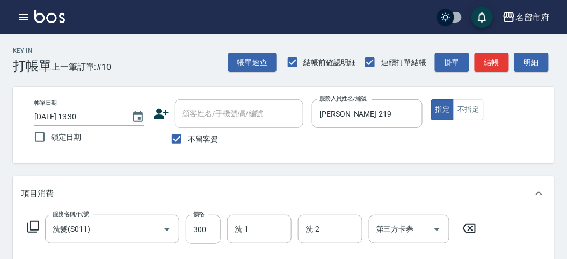
click at [33, 223] on icon at bounding box center [33, 226] width 13 height 13
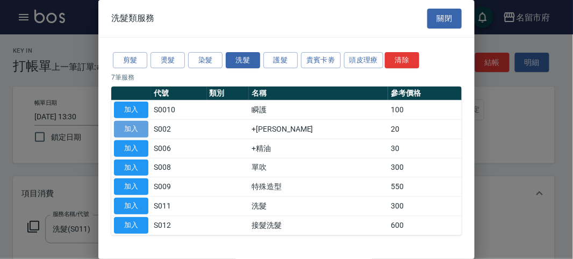
drag, startPoint x: 132, startPoint y: 129, endPoint x: 156, endPoint y: 130, distance: 24.7
click at [132, 129] on button "加入" at bounding box center [131, 129] width 34 height 17
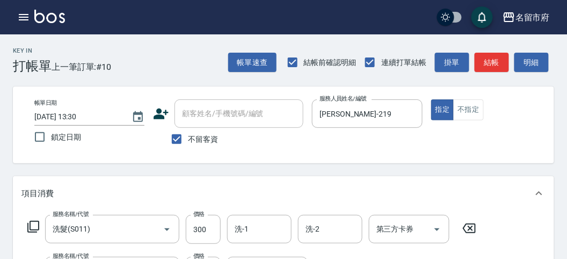
scroll to position [356, 0]
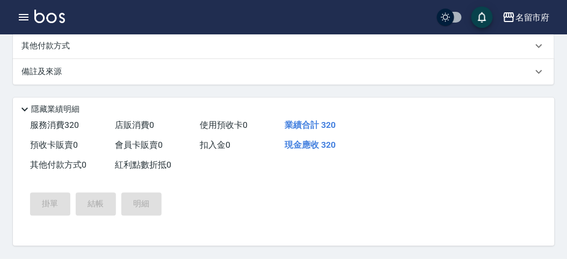
type input "[DATE] 13:50"
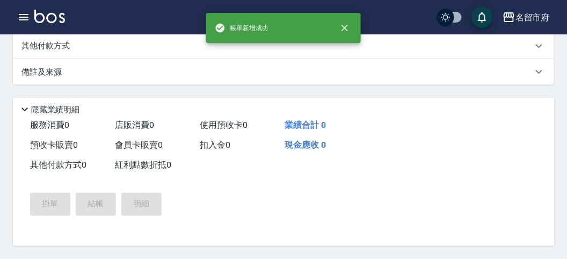
scroll to position [0, 0]
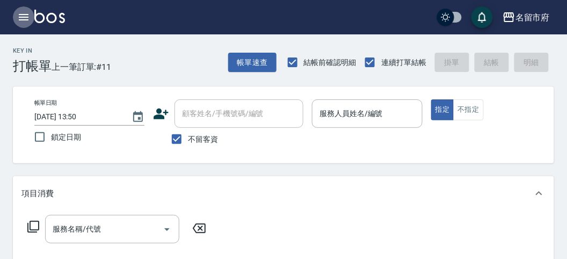
click at [27, 15] on icon "button" at bounding box center [24, 17] width 10 height 6
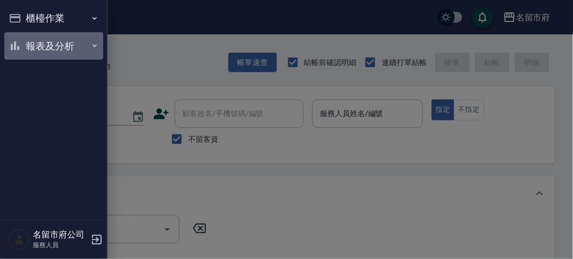
click at [38, 42] on button "報表及分析" at bounding box center [53, 46] width 99 height 28
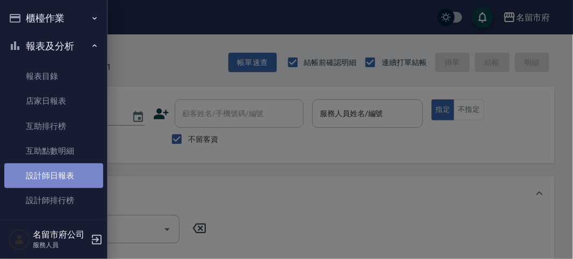
click at [77, 174] on link "設計師日報表" at bounding box center [53, 175] width 99 height 25
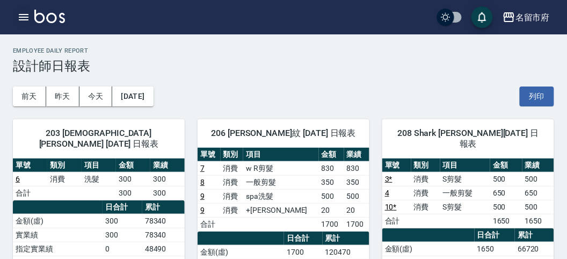
click at [23, 14] on icon "button" at bounding box center [24, 17] width 10 height 6
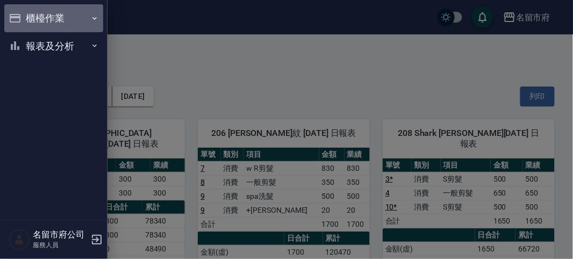
click at [51, 20] on button "櫃檯作業" at bounding box center [53, 18] width 99 height 28
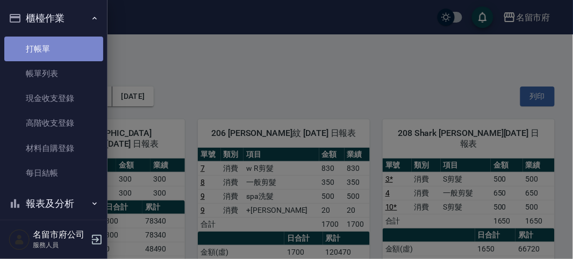
click at [64, 44] on link "打帳單" at bounding box center [53, 49] width 99 height 25
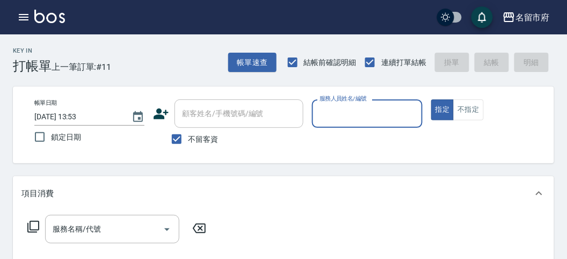
click at [337, 112] on input "服務人員姓名/編號" at bounding box center [367, 113] width 100 height 19
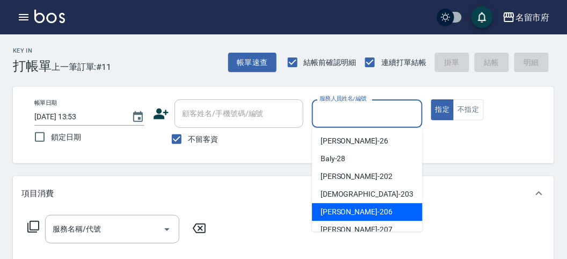
click at [323, 208] on span "[PERSON_NAME] -206" at bounding box center [357, 211] width 72 height 11
type input "[PERSON_NAME]-206"
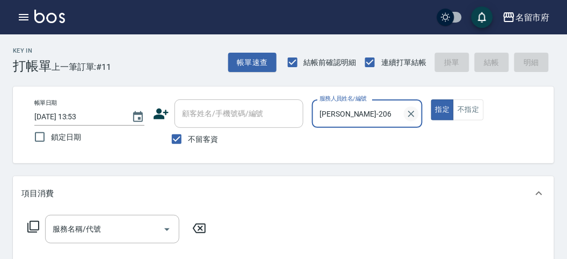
click at [407, 116] on icon "Clear" at bounding box center [411, 114] width 11 height 11
click at [368, 125] on div "服務人員姓名/編號" at bounding box center [367, 113] width 110 height 28
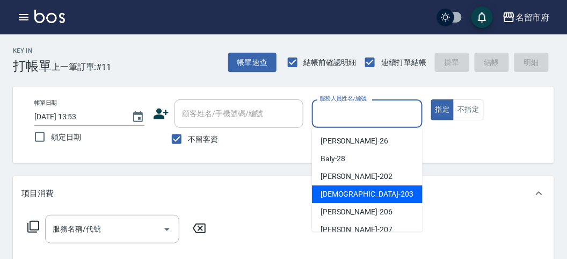
drag, startPoint x: 321, startPoint y: 186, endPoint x: 299, endPoint y: 197, distance: 24.5
click at [321, 185] on div "聖德 -203" at bounding box center [367, 194] width 111 height 18
type input "聖德-203"
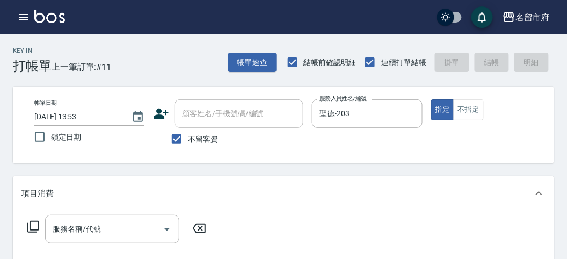
click at [25, 225] on div "服務名稱/代號 服務名稱/代號" at bounding box center [116, 229] width 191 height 28
click at [32, 226] on icon at bounding box center [33, 226] width 13 height 13
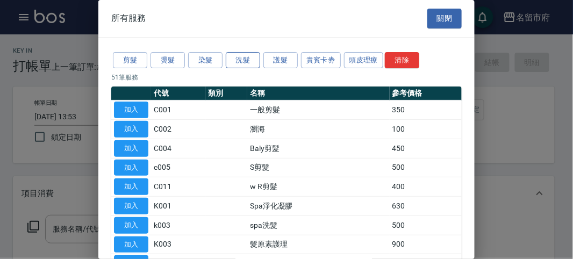
click at [240, 66] on button "洗髮" at bounding box center [243, 60] width 34 height 17
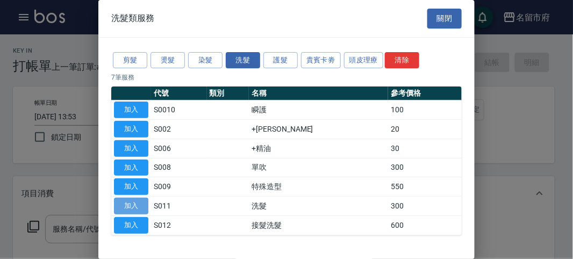
click at [137, 208] on button "加入" at bounding box center [131, 206] width 34 height 17
type input "洗髮(S011)"
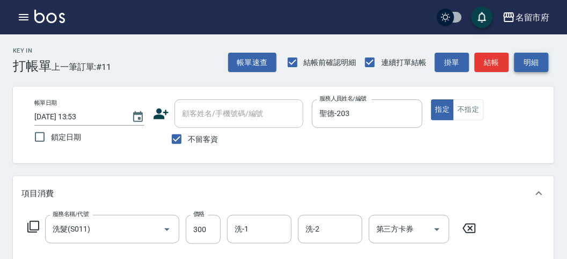
click at [525, 59] on button "明細" at bounding box center [532, 63] width 34 height 20
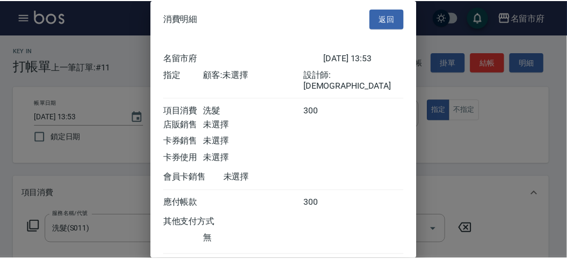
scroll to position [60, 0]
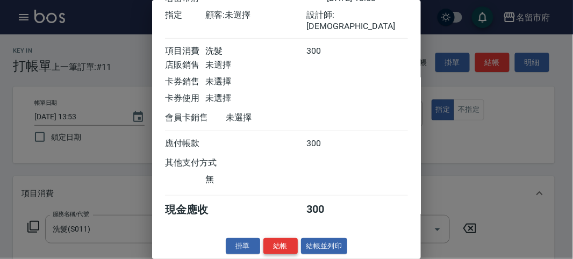
click at [283, 244] on button "結帳" at bounding box center [280, 246] width 34 height 17
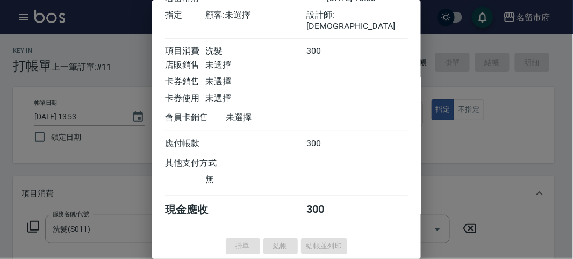
type input "[DATE] 14:00"
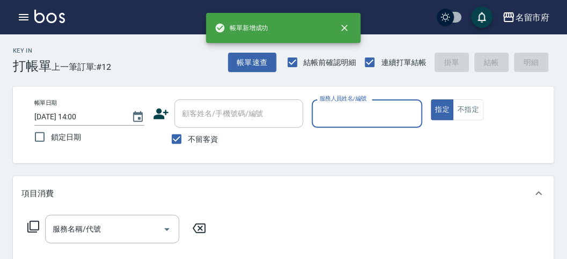
click at [23, 15] on icon "button" at bounding box center [24, 17] width 10 height 6
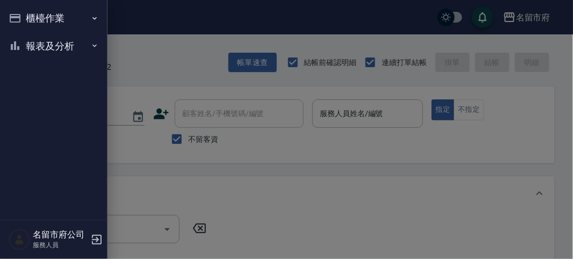
click at [39, 46] on button "報表及分析" at bounding box center [53, 46] width 99 height 28
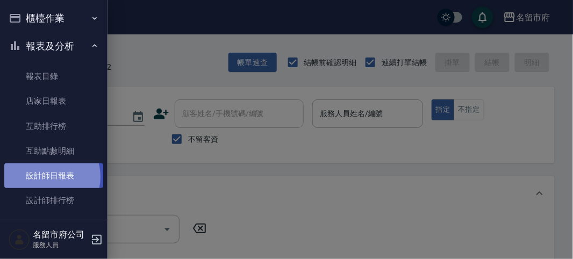
click at [49, 177] on link "設計師日報表" at bounding box center [53, 175] width 99 height 25
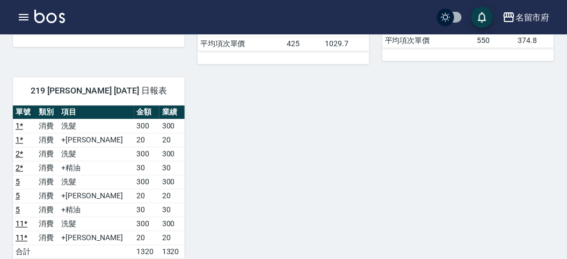
scroll to position [60, 0]
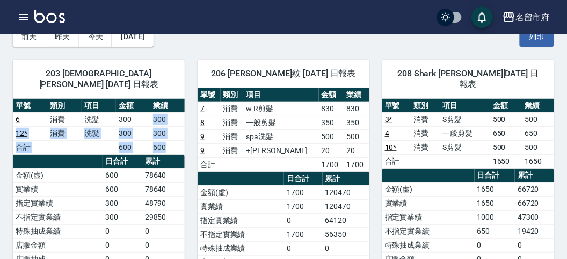
drag, startPoint x: 147, startPoint y: 107, endPoint x: 174, endPoint y: 131, distance: 35.4
click at [174, 131] on tbody "6 消費 洗髮 300 300 12 * 消費 洗髮 300 300 合計 600 600" at bounding box center [99, 133] width 172 height 42
click at [174, 140] on td "600" at bounding box center [167, 147] width 34 height 14
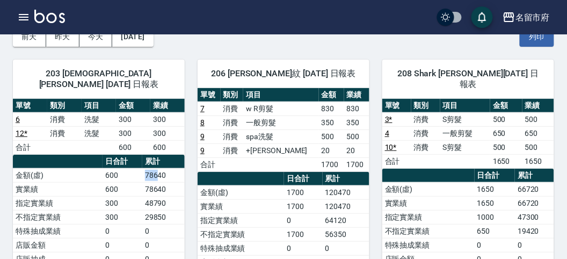
drag, startPoint x: 143, startPoint y: 164, endPoint x: 165, endPoint y: 163, distance: 22.1
click at [165, 168] on td "78640" at bounding box center [163, 175] width 42 height 14
click at [166, 168] on td "78640" at bounding box center [163, 175] width 42 height 14
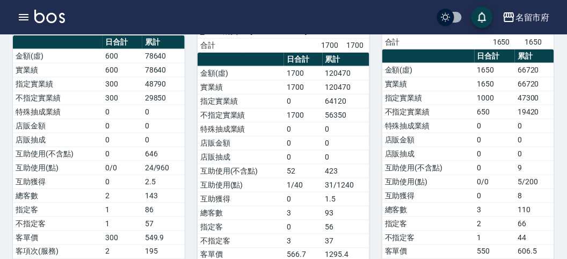
scroll to position [597, 0]
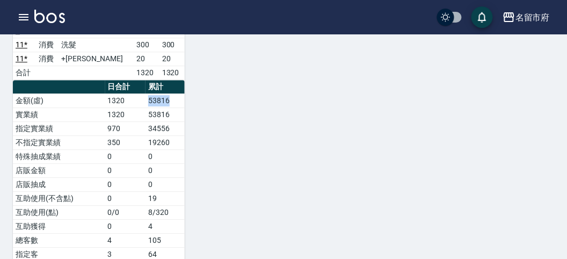
drag, startPoint x: 148, startPoint y: 101, endPoint x: 184, endPoint y: 96, distance: 36.3
click at [184, 96] on td "53816" at bounding box center [165, 100] width 39 height 14
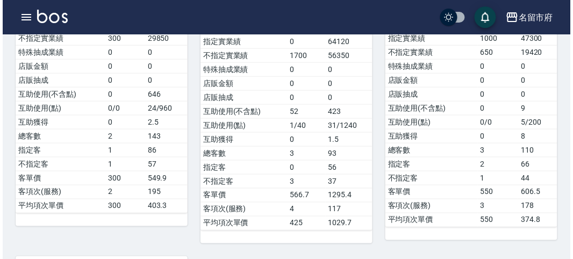
scroll to position [60, 0]
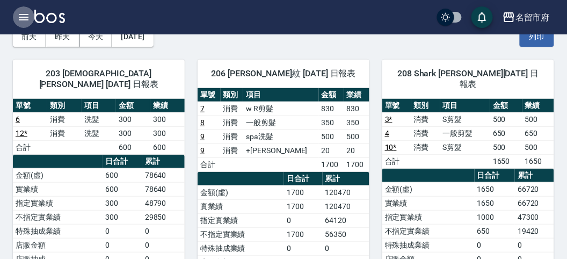
click at [23, 18] on icon "button" at bounding box center [23, 17] width 13 height 13
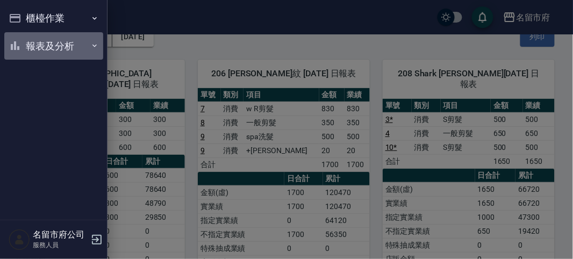
click at [37, 36] on button "報表及分析" at bounding box center [53, 46] width 99 height 28
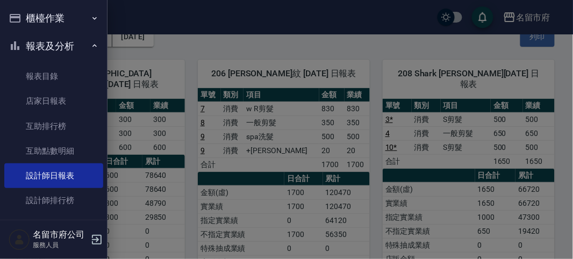
click at [29, 32] on button "報表及分析" at bounding box center [53, 46] width 99 height 28
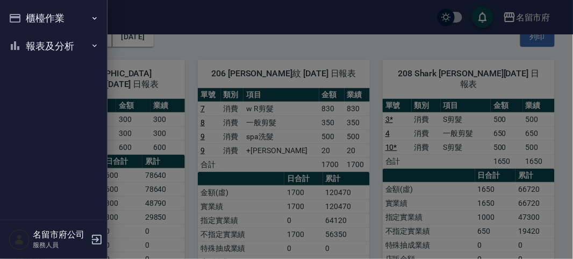
click at [34, 19] on button "櫃檯作業" at bounding box center [53, 18] width 99 height 28
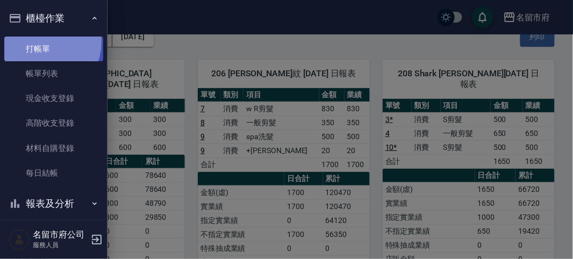
click at [35, 41] on link "打帳單" at bounding box center [53, 49] width 99 height 25
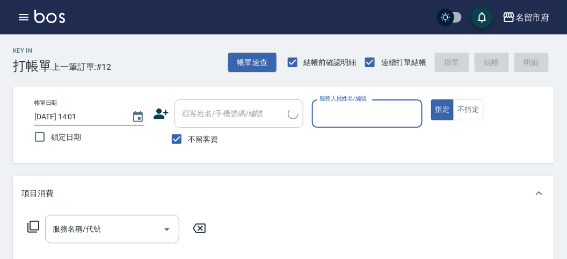
click at [25, 16] on icon "button" at bounding box center [23, 17] width 13 height 13
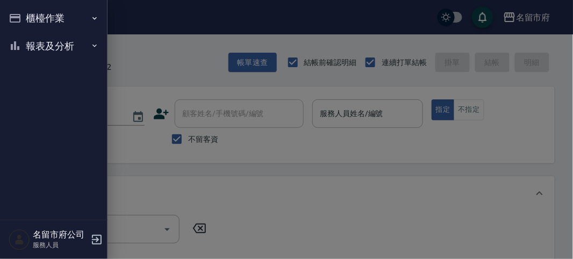
click at [26, 40] on button "報表及分析" at bounding box center [53, 46] width 99 height 28
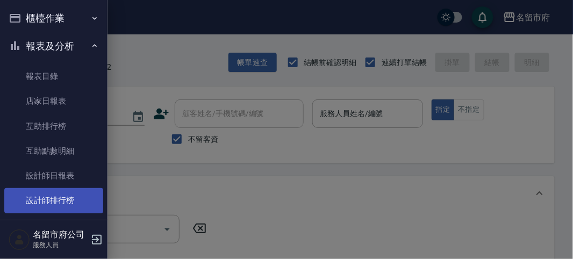
click at [60, 193] on link "設計師排行榜" at bounding box center [53, 200] width 99 height 25
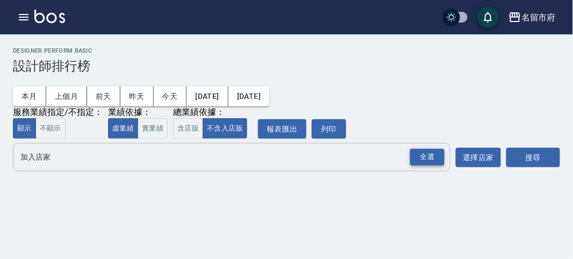
click at [420, 160] on div "全選" at bounding box center [427, 157] width 34 height 17
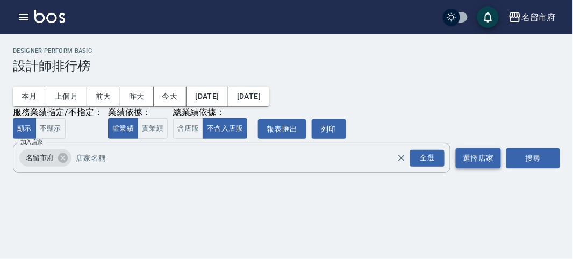
drag, startPoint x: 550, startPoint y: 155, endPoint x: 487, endPoint y: 157, distance: 62.4
click at [546, 156] on button "搜尋" at bounding box center [533, 158] width 54 height 20
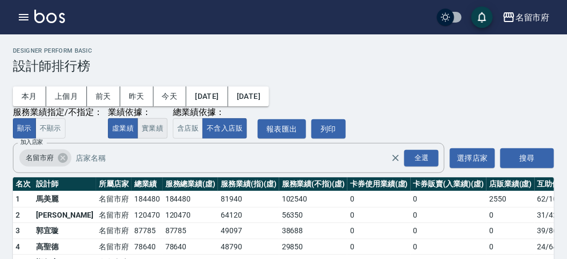
click at [157, 124] on button "實業績" at bounding box center [153, 128] width 30 height 21
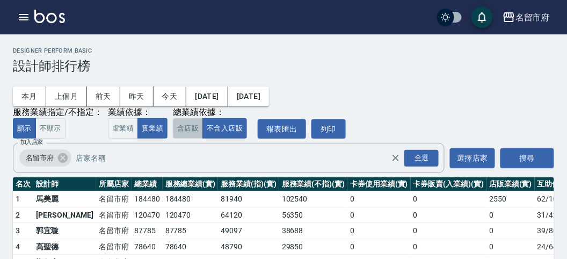
click at [185, 127] on button "含店販" at bounding box center [188, 128] width 30 height 21
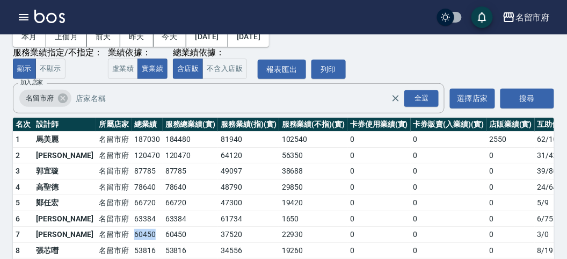
drag, startPoint x: 97, startPoint y: 231, endPoint x: 125, endPoint y: 228, distance: 27.5
click at [132, 228] on td "60450" at bounding box center [147, 235] width 31 height 16
drag, startPoint x: 97, startPoint y: 252, endPoint x: 122, endPoint y: 248, distance: 25.5
click at [132, 248] on td "53816" at bounding box center [147, 250] width 31 height 16
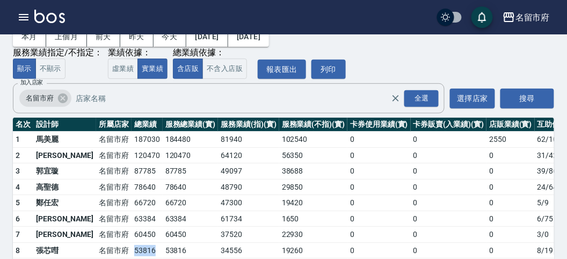
click at [132, 248] on td "53816" at bounding box center [147, 250] width 31 height 16
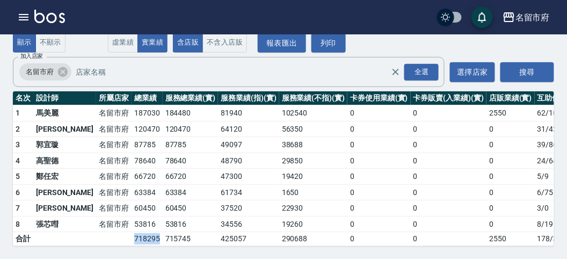
drag, startPoint x: 96, startPoint y: 229, endPoint x: 122, endPoint y: 229, distance: 26.3
click at [132, 232] on td "718295" at bounding box center [147, 239] width 31 height 14
drag, startPoint x: 97, startPoint y: 150, endPoint x: 127, endPoint y: 150, distance: 30.1
click at [127, 153] on tr "4 [PERSON_NAME][GEOGRAPHIC_DATA] 78640 48790 29850 0 0 0 24 / 646" at bounding box center [310, 161] width 595 height 16
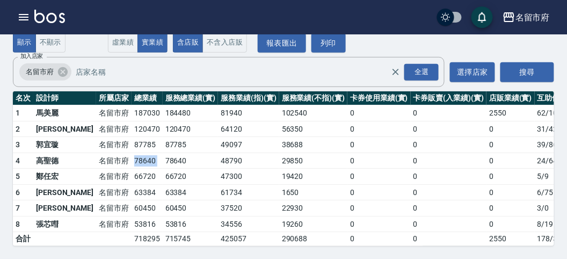
click at [163, 153] on td "78640" at bounding box center [191, 161] width 56 height 16
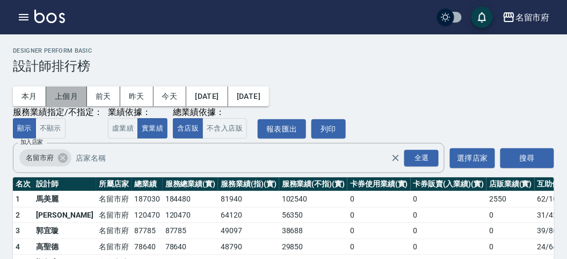
click at [63, 98] on button "上個月" at bounding box center [66, 96] width 41 height 20
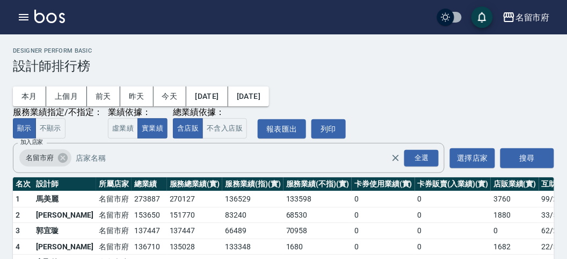
scroll to position [60, 0]
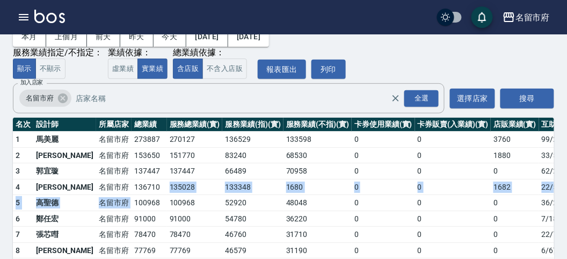
drag, startPoint x: 96, startPoint y: 200, endPoint x: 124, endPoint y: 193, distance: 28.8
click at [124, 193] on tbody "1 [GEOGRAPHIC_DATA] 273887 270127 136529 133598 0 0 3760 99 / 2838 2 駱姿紋 [GEOGR…" at bounding box center [313, 202] width 600 height 141
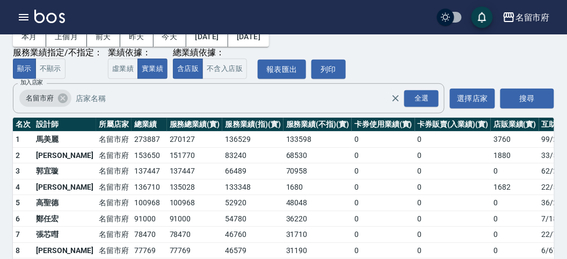
click at [132, 199] on td "100968" at bounding box center [149, 203] width 35 height 16
drag, startPoint x: 98, startPoint y: 200, endPoint x: 113, endPoint y: 200, distance: 15.6
click at [132, 200] on td "100968" at bounding box center [149, 203] width 35 height 16
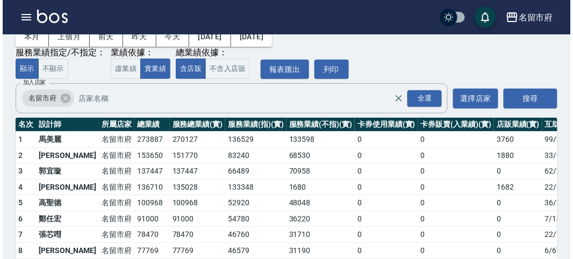
scroll to position [0, 0]
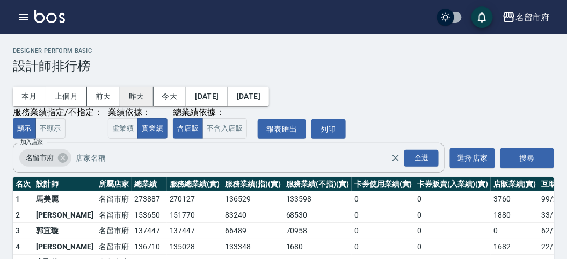
drag, startPoint x: 154, startPoint y: 96, endPoint x: 141, endPoint y: 102, distance: 14.2
click at [155, 96] on button "今天" at bounding box center [170, 96] width 33 height 20
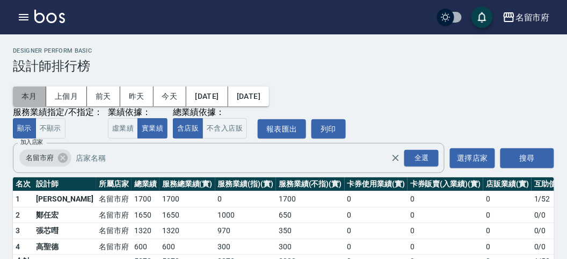
click at [38, 96] on button "本月" at bounding box center [29, 96] width 33 height 20
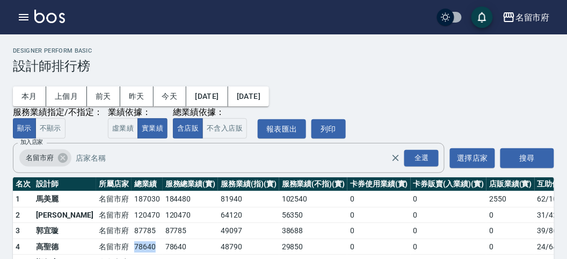
drag, startPoint x: 95, startPoint y: 246, endPoint x: 120, endPoint y: 246, distance: 25.3
click at [120, 246] on tr "4 [PERSON_NAME][GEOGRAPHIC_DATA] 78640 48790 29850 0 0 0 24 / 646" at bounding box center [310, 247] width 595 height 16
click at [132, 246] on td "78640" at bounding box center [147, 247] width 31 height 16
click at [204, 96] on button "[DATE]" at bounding box center [206, 96] width 41 height 20
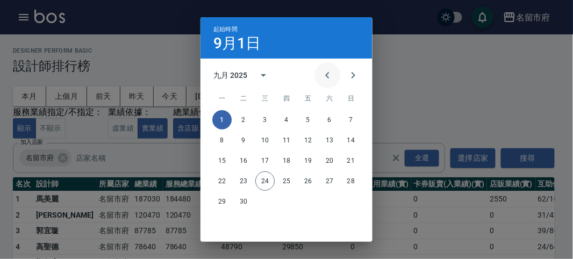
click at [321, 76] on icon "Previous month" at bounding box center [327, 75] width 13 height 13
click at [262, 71] on icon "calendar view is open, switch to year view" at bounding box center [263, 75] width 13 height 13
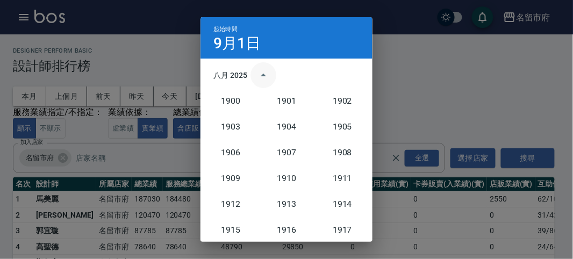
scroll to position [994, 0]
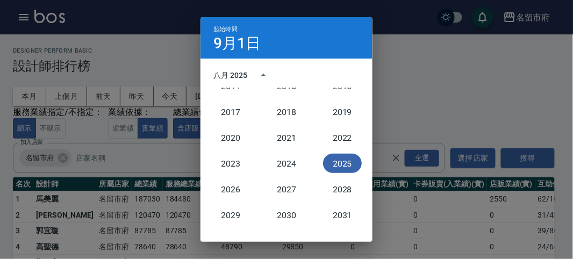
click at [337, 164] on button "2025" at bounding box center [342, 163] width 39 height 19
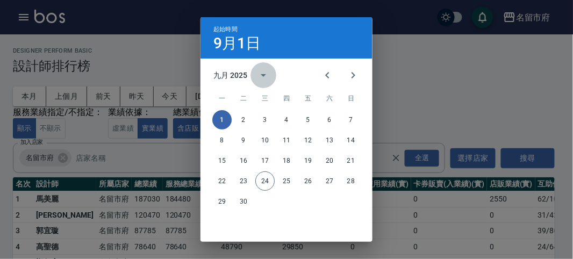
click at [259, 78] on icon "calendar view is open, switch to year view" at bounding box center [263, 75] width 13 height 13
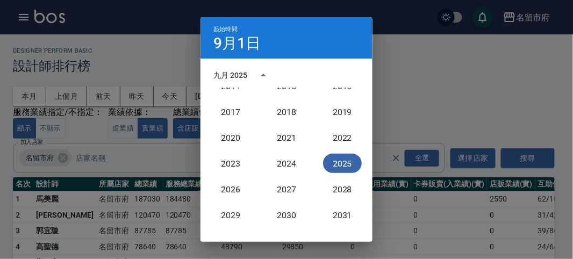
click at [325, 163] on button "2025" at bounding box center [342, 163] width 39 height 19
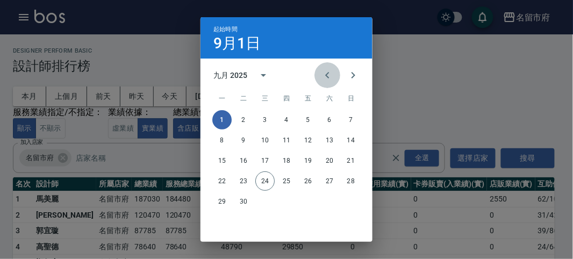
click at [317, 77] on button "Previous month" at bounding box center [327, 75] width 26 height 26
click at [318, 78] on button "Previous month" at bounding box center [327, 75] width 26 height 26
click at [321, 78] on icon "Previous month" at bounding box center [327, 75] width 13 height 13
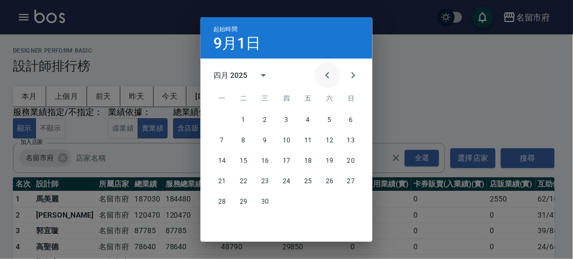
click at [321, 78] on icon "Previous month" at bounding box center [327, 75] width 13 height 13
click at [321, 79] on icon "Previous month" at bounding box center [327, 75] width 13 height 13
click at [348, 78] on icon "Next month" at bounding box center [353, 75] width 13 height 13
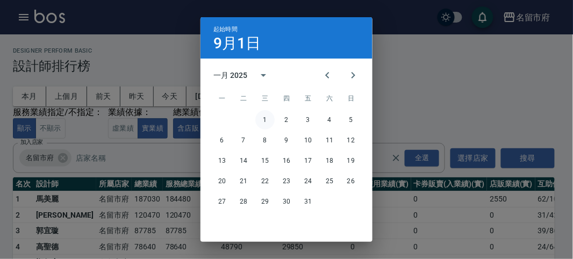
click at [261, 120] on button "1" at bounding box center [264, 119] width 19 height 19
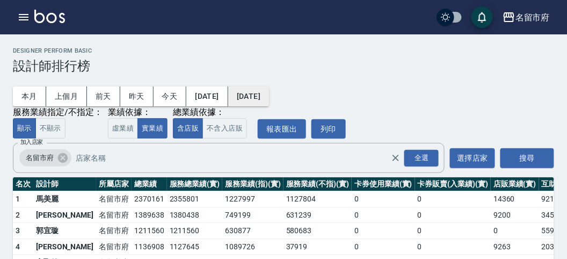
click at [269, 96] on button "[DATE]" at bounding box center [248, 96] width 41 height 20
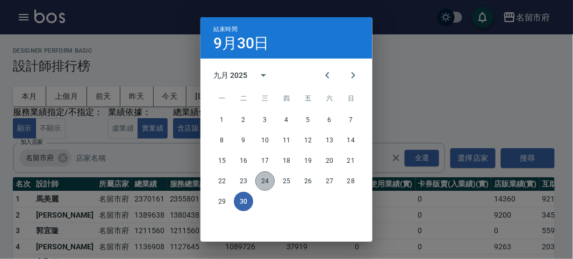
click at [261, 179] on button "24" at bounding box center [264, 180] width 19 height 19
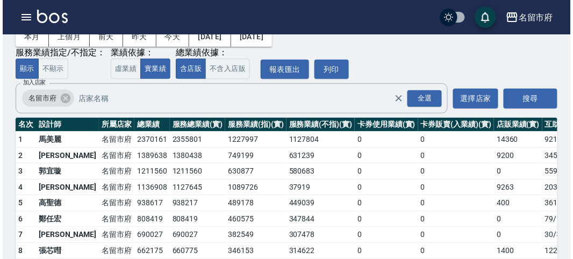
scroll to position [119, 0]
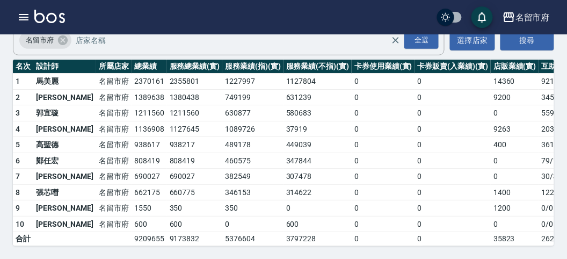
click at [132, 172] on td "690027" at bounding box center [149, 177] width 35 height 16
click at [19, 20] on icon "button" at bounding box center [24, 17] width 10 height 6
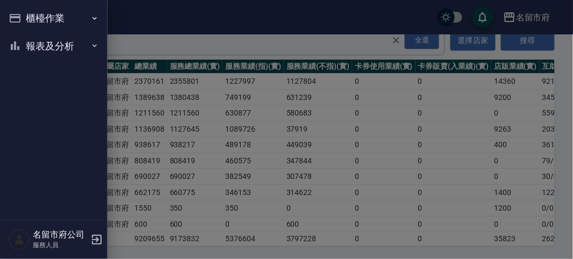
click at [18, 20] on button "櫃檯作業" at bounding box center [53, 18] width 99 height 28
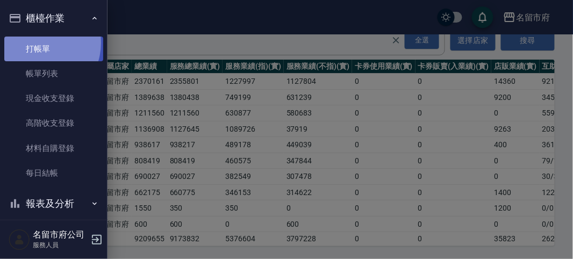
click at [37, 42] on link "打帳單" at bounding box center [53, 49] width 99 height 25
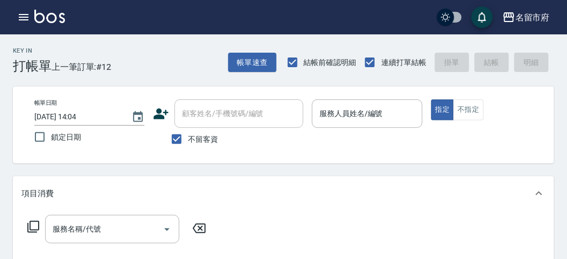
click at [162, 66] on div "Key In 打帳單 上一筆訂單:#12 帳單速查 結帳前確認明細 連續打單結帳 掛單 結帳 明細" at bounding box center [277, 53] width 554 height 39
drag, startPoint x: 349, startPoint y: 103, endPoint x: 352, endPoint y: 113, distance: 10.7
click at [349, 103] on div "服務人員姓名/編號" at bounding box center [367, 113] width 110 height 28
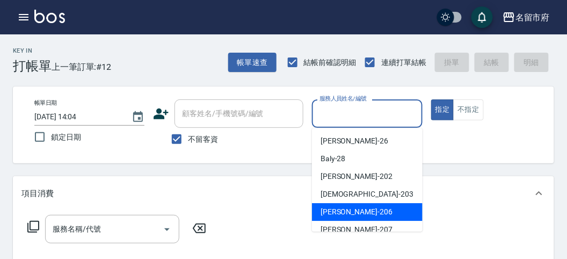
click at [356, 212] on span "[PERSON_NAME] -206" at bounding box center [357, 211] width 72 height 11
type input "[PERSON_NAME]-206"
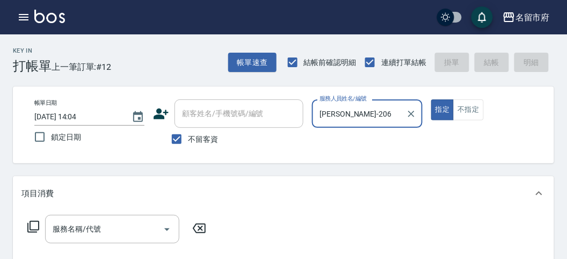
click at [431, 99] on button "指定" at bounding box center [442, 109] width 23 height 21
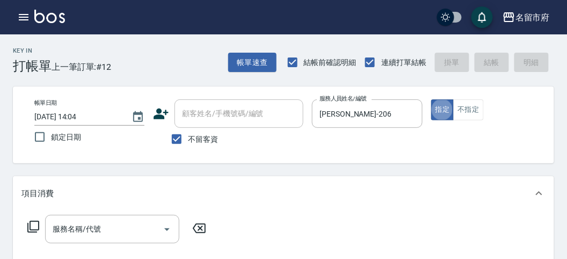
type button "true"
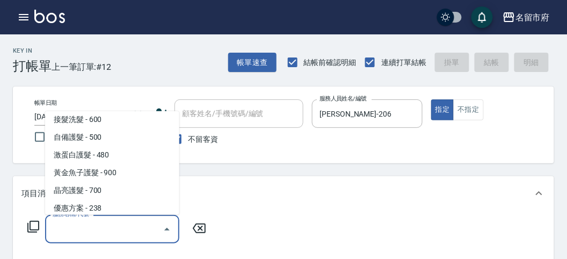
scroll to position [677, 0]
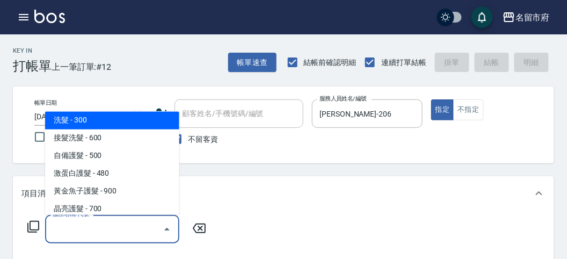
type input "洗髮(S011)"
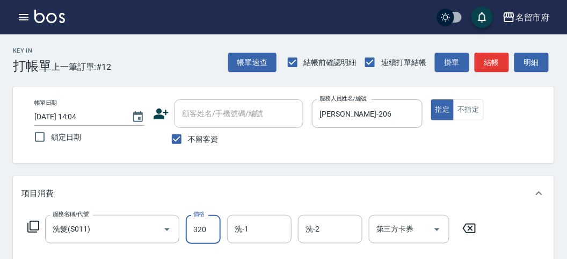
type input "320"
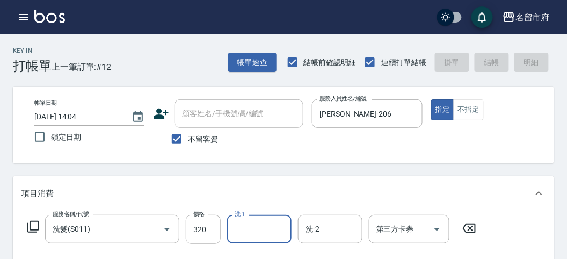
type input "[DATE] 14:14"
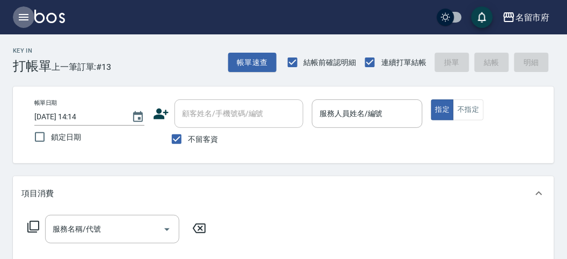
click at [26, 13] on icon "button" at bounding box center [23, 17] width 13 height 13
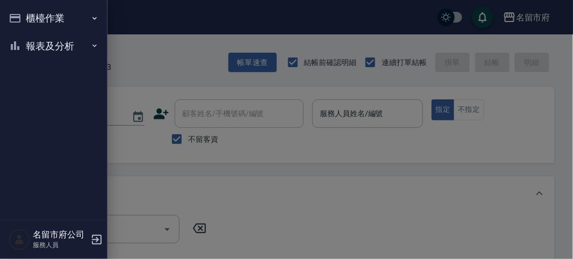
click at [32, 47] on button "報表及分析" at bounding box center [53, 46] width 99 height 28
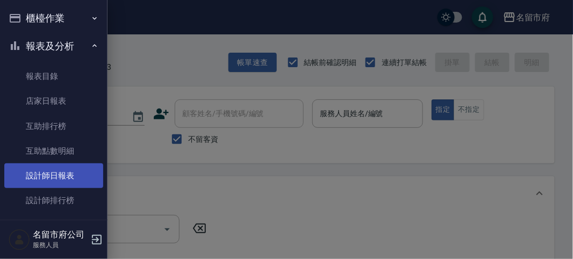
click at [54, 172] on link "設計師日報表" at bounding box center [53, 175] width 99 height 25
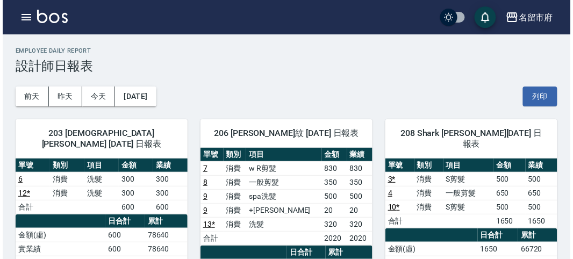
scroll to position [60, 0]
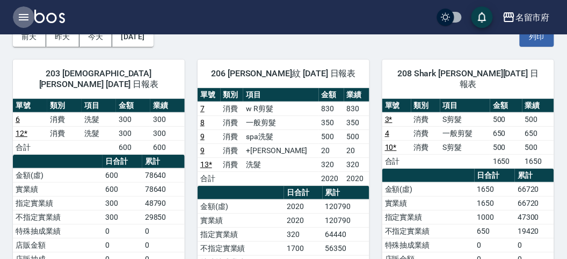
click at [17, 18] on icon "button" at bounding box center [23, 17] width 13 height 13
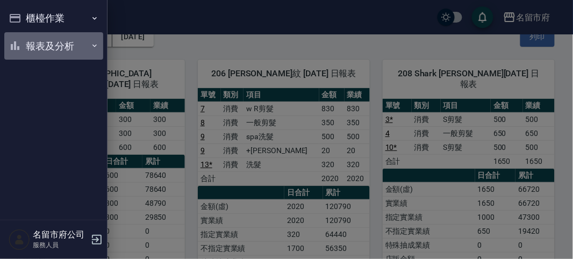
drag, startPoint x: 54, startPoint y: 51, endPoint x: 38, endPoint y: 50, distance: 15.6
click at [54, 51] on button "報表及分析" at bounding box center [53, 46] width 99 height 28
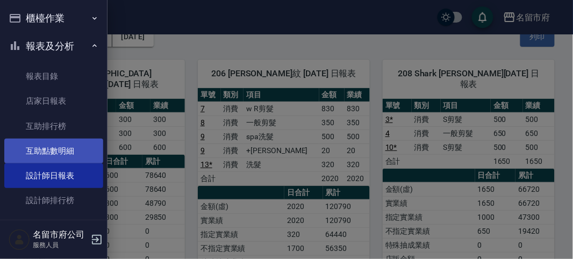
scroll to position [25, 0]
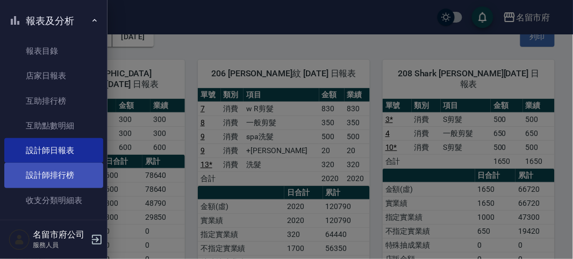
click at [71, 177] on link "設計師排行榜" at bounding box center [53, 175] width 99 height 25
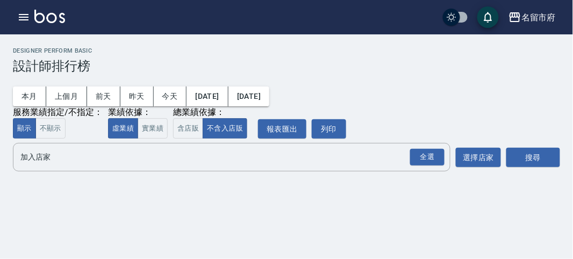
click at [67, 175] on div "名留市府 [DATE] - [DATE] 設計師排行榜 列印時間： [DATE][PHONE_NUMBER]:22 Designer Perform Basi…" at bounding box center [286, 111] width 573 height 154
click at [416, 154] on div "全選" at bounding box center [427, 157] width 34 height 17
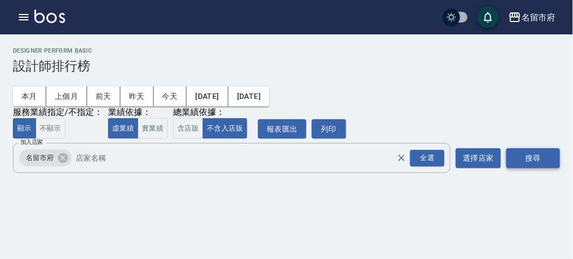
click at [539, 167] on button "搜尋" at bounding box center [533, 158] width 54 height 20
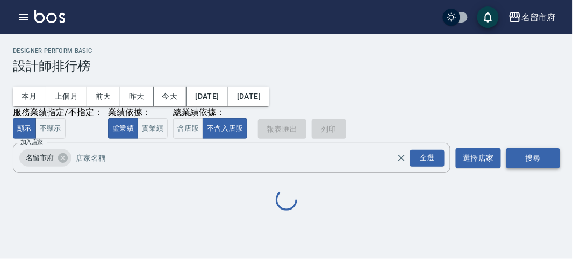
click at [539, 167] on button "搜尋" at bounding box center [533, 158] width 54 height 20
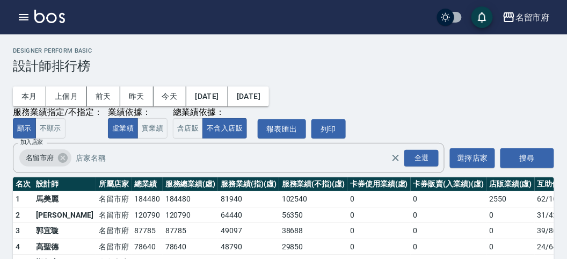
scroll to position [94, 0]
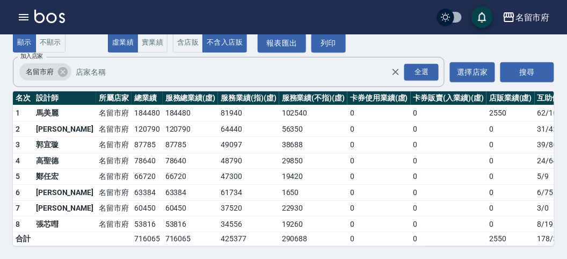
click at [48, 21] on img at bounding box center [49, 16] width 31 height 13
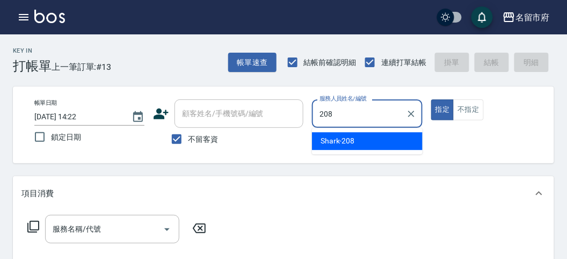
drag, startPoint x: 355, startPoint y: 139, endPoint x: 338, endPoint y: 117, distance: 26.9
click at [353, 136] on div "Shark -208" at bounding box center [367, 141] width 111 height 18
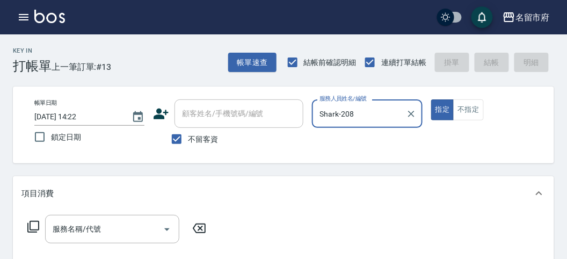
type input "Shark-208"
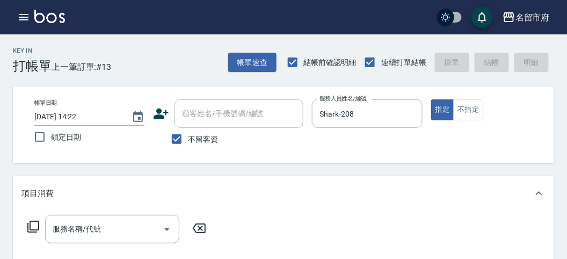
click at [34, 227] on icon at bounding box center [33, 226] width 13 height 13
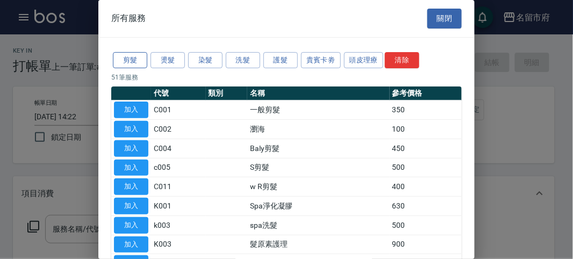
click at [126, 59] on button "剪髮" at bounding box center [130, 60] width 34 height 17
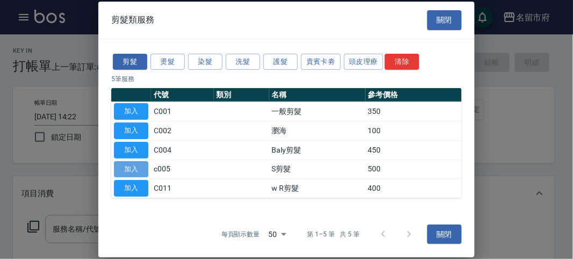
click at [126, 165] on button "加入" at bounding box center [131, 169] width 34 height 17
type input "S剪髮(c005)"
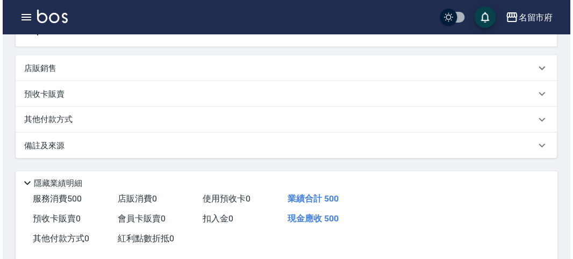
scroll to position [314, 0]
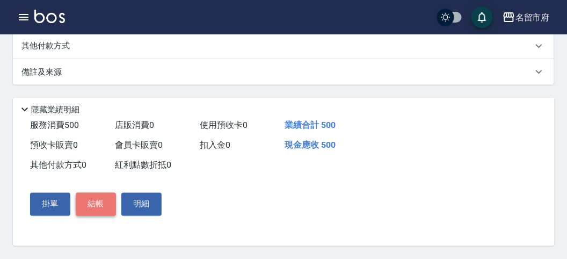
click at [93, 200] on button "結帳" at bounding box center [96, 204] width 40 height 23
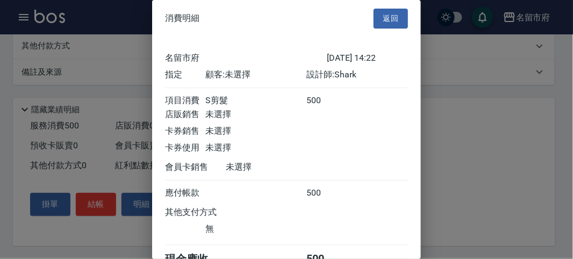
scroll to position [60, 0]
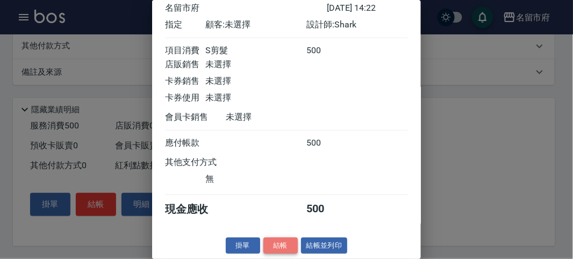
click at [265, 242] on button "結帳" at bounding box center [280, 245] width 34 height 17
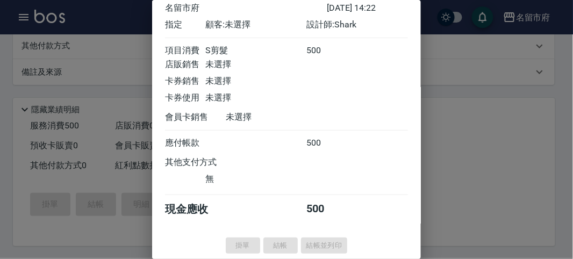
type input "[DATE] 14:32"
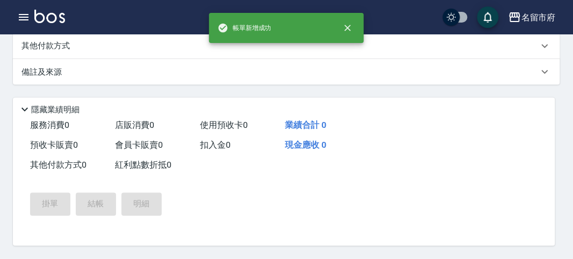
scroll to position [0, 0]
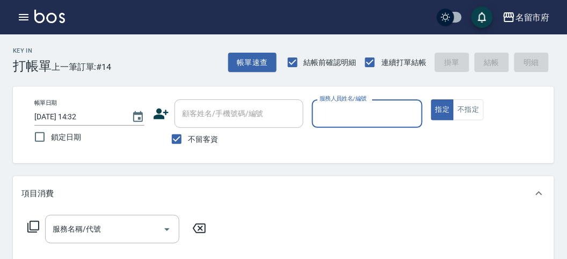
click at [348, 114] on input "服務人員姓名/編號" at bounding box center [367, 113] width 100 height 19
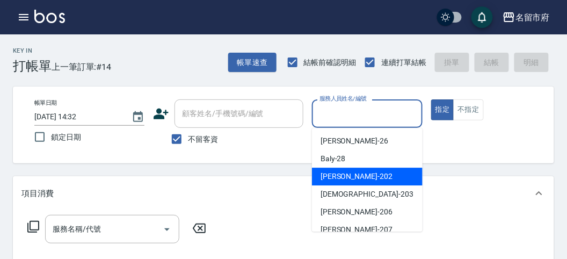
drag, startPoint x: 337, startPoint y: 172, endPoint x: 140, endPoint y: 200, distance: 198.7
click at [337, 173] on span "[PERSON_NAME] -202" at bounding box center [357, 176] width 72 height 11
type input "[PERSON_NAME]-202"
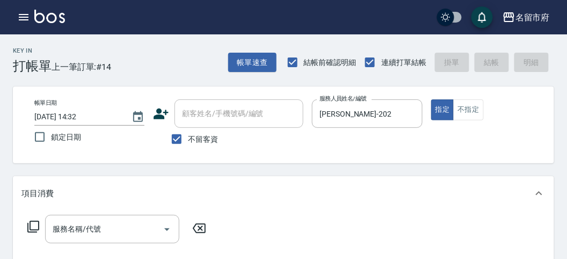
click at [34, 221] on icon at bounding box center [33, 227] width 12 height 12
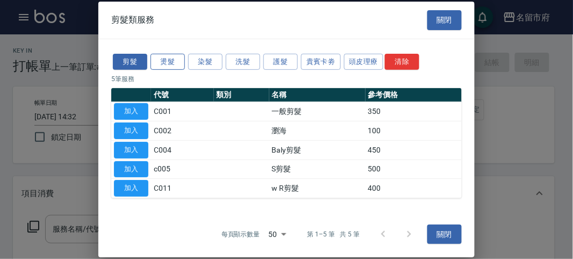
click at [165, 65] on button "燙髮" at bounding box center [167, 61] width 34 height 17
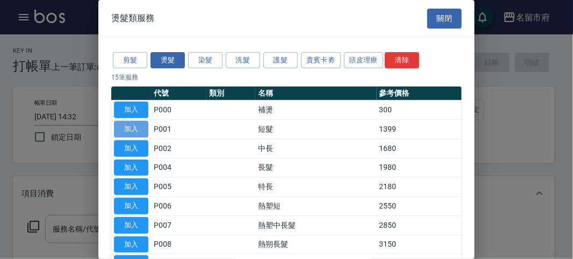
click at [135, 126] on button "加入" at bounding box center [131, 129] width 34 height 17
type input "短髮(P001)"
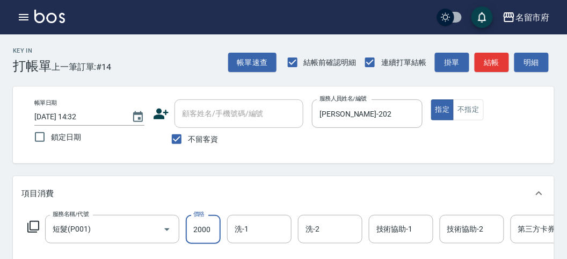
type input "2000"
click at [31, 224] on icon at bounding box center [33, 226] width 13 height 13
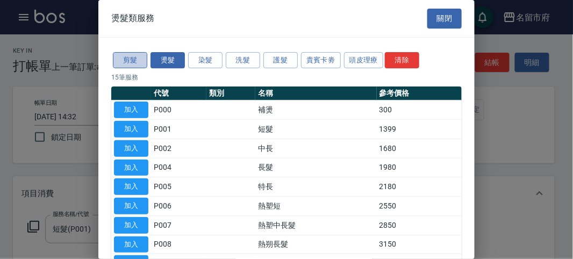
click at [130, 55] on button "剪髮" at bounding box center [130, 60] width 34 height 17
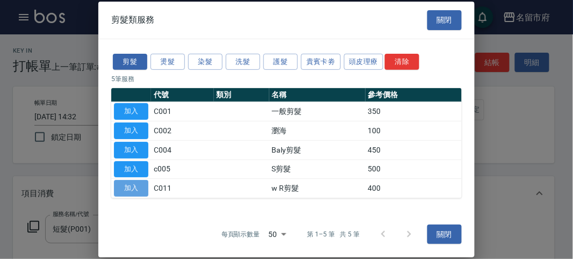
click at [138, 188] on button "加入" at bounding box center [131, 188] width 34 height 17
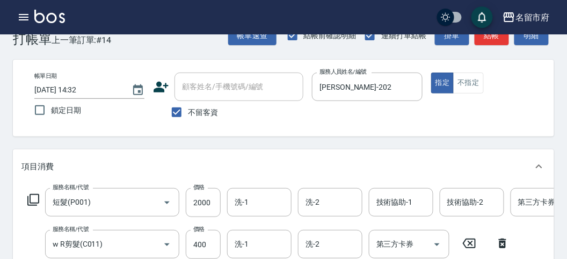
scroll to position [86, 0]
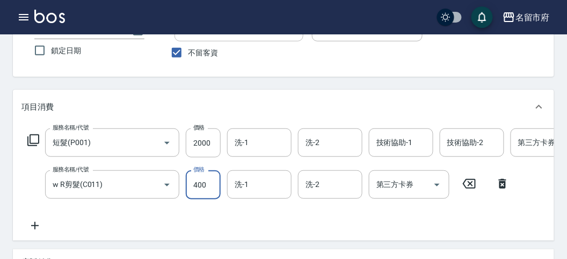
click at [199, 189] on input "400" at bounding box center [203, 184] width 35 height 29
type input "700"
click at [35, 141] on icon at bounding box center [33, 140] width 13 height 13
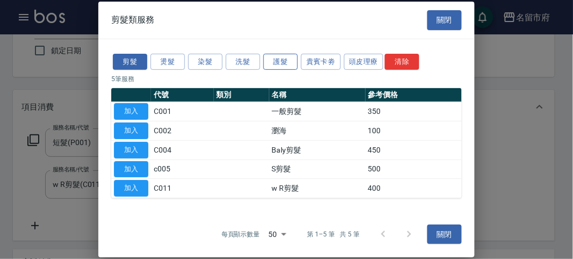
click at [272, 63] on button "護髮" at bounding box center [280, 61] width 34 height 17
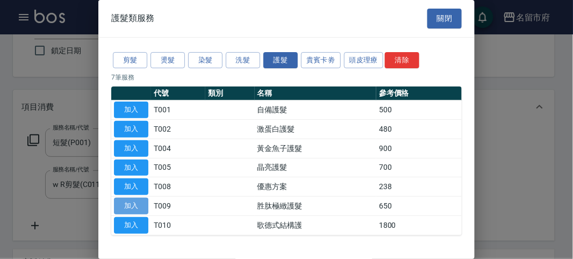
click at [139, 204] on button "加入" at bounding box center [131, 206] width 34 height 17
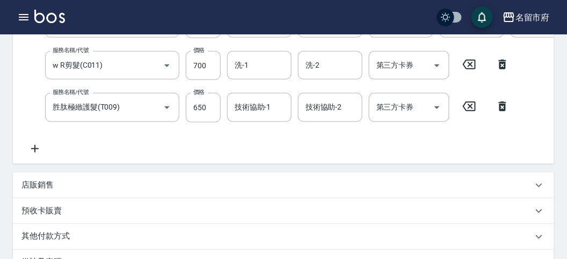
scroll to position [265, 0]
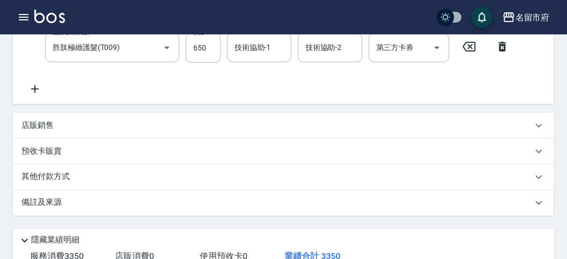
click at [82, 183] on div "其他付款方式" at bounding box center [276, 177] width 511 height 12
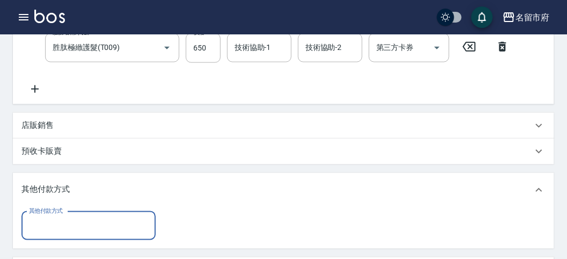
scroll to position [0, 0]
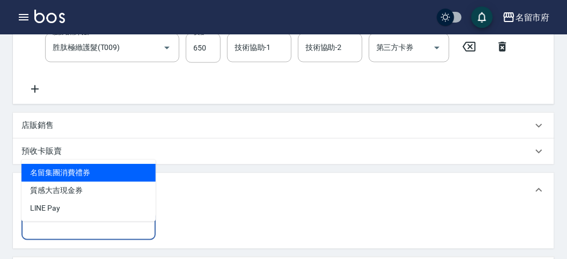
click at [98, 235] on input "其他付款方式" at bounding box center [88, 226] width 125 height 19
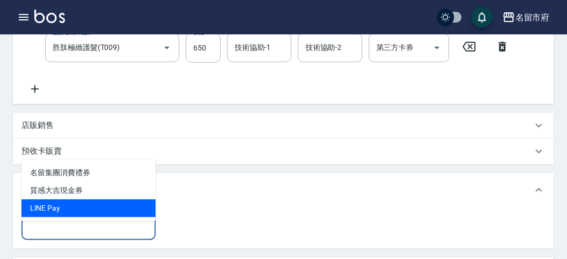
click at [85, 211] on span "LlNE Pay" at bounding box center [88, 208] width 134 height 18
type input "LlNE Pay"
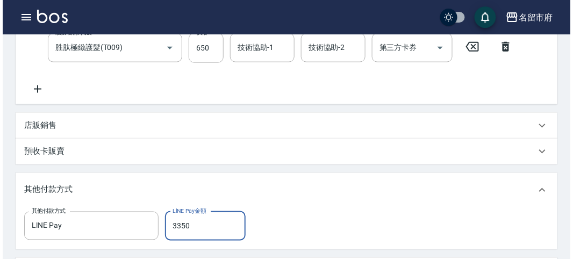
scroll to position [476, 0]
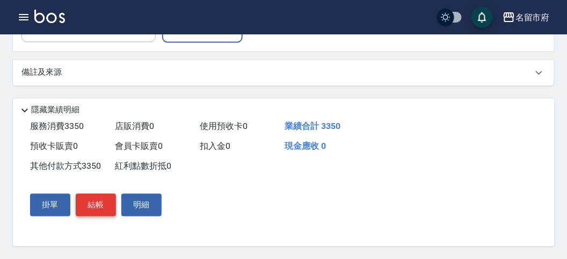
type input "3350"
click at [105, 200] on button "結帳" at bounding box center [96, 204] width 40 height 23
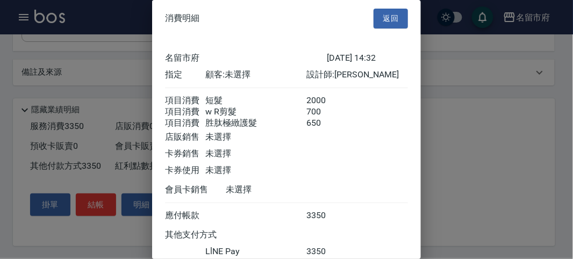
scroll to position [82, 0]
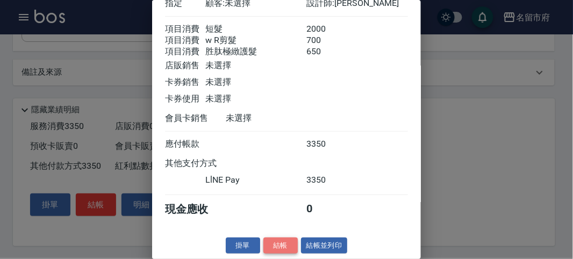
click at [275, 244] on button "結帳" at bounding box center [280, 245] width 34 height 17
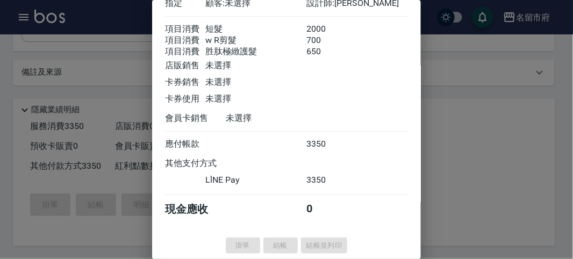
type input "[DATE] 14:58"
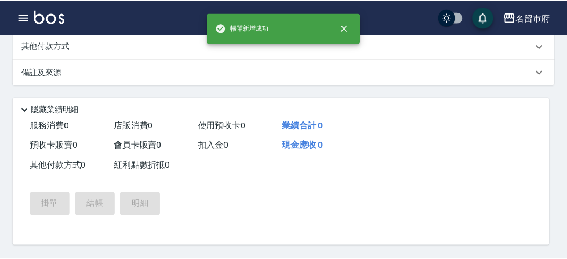
scroll to position [0, 0]
